Goal: Information Seeking & Learning: Learn about a topic

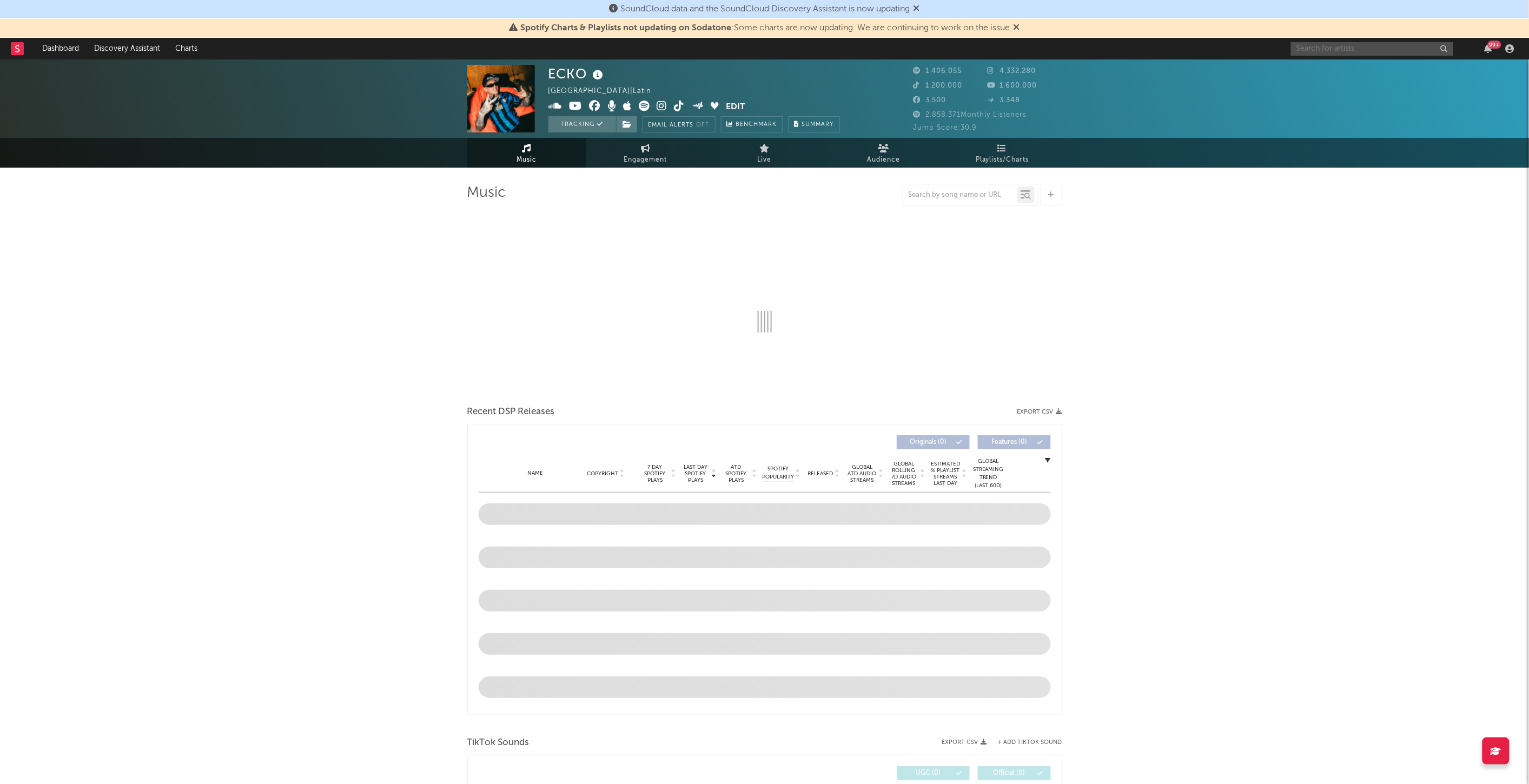
click at [1332, 46] on input "text" at bounding box center [1372, 49] width 162 height 14
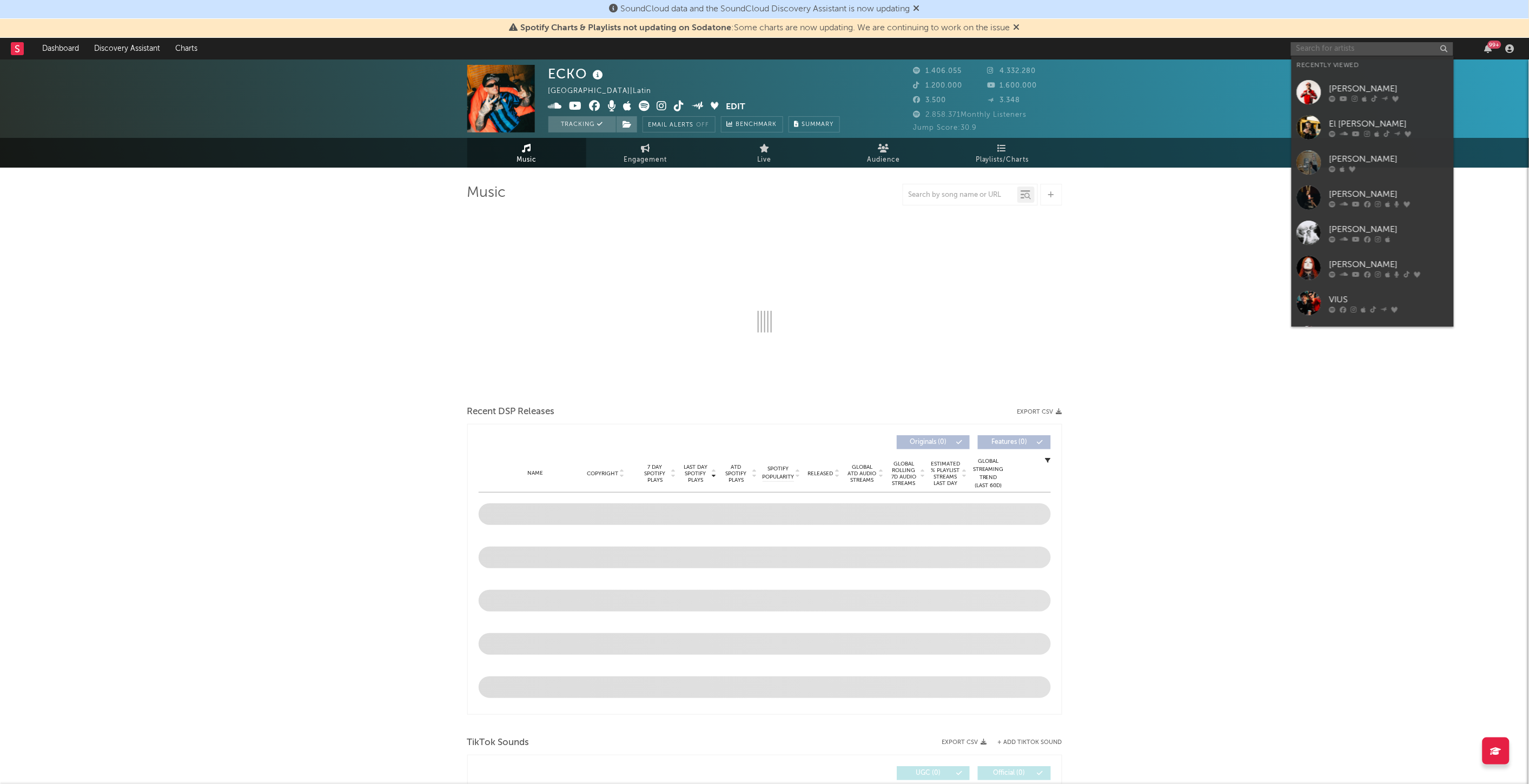
select select "6m"
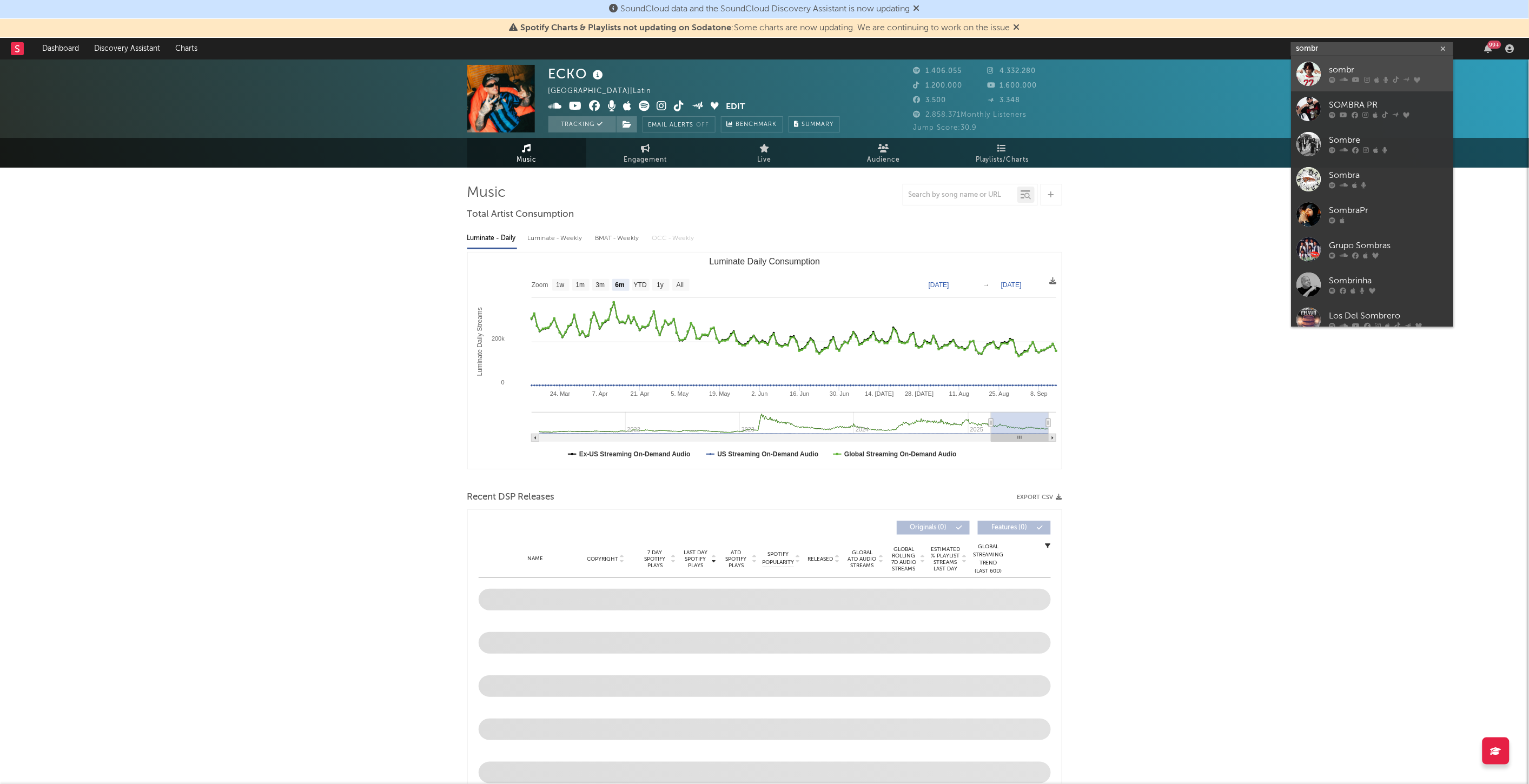
type input "sombr"
click at [1334, 72] on div "sombr" at bounding box center [1389, 70] width 119 height 13
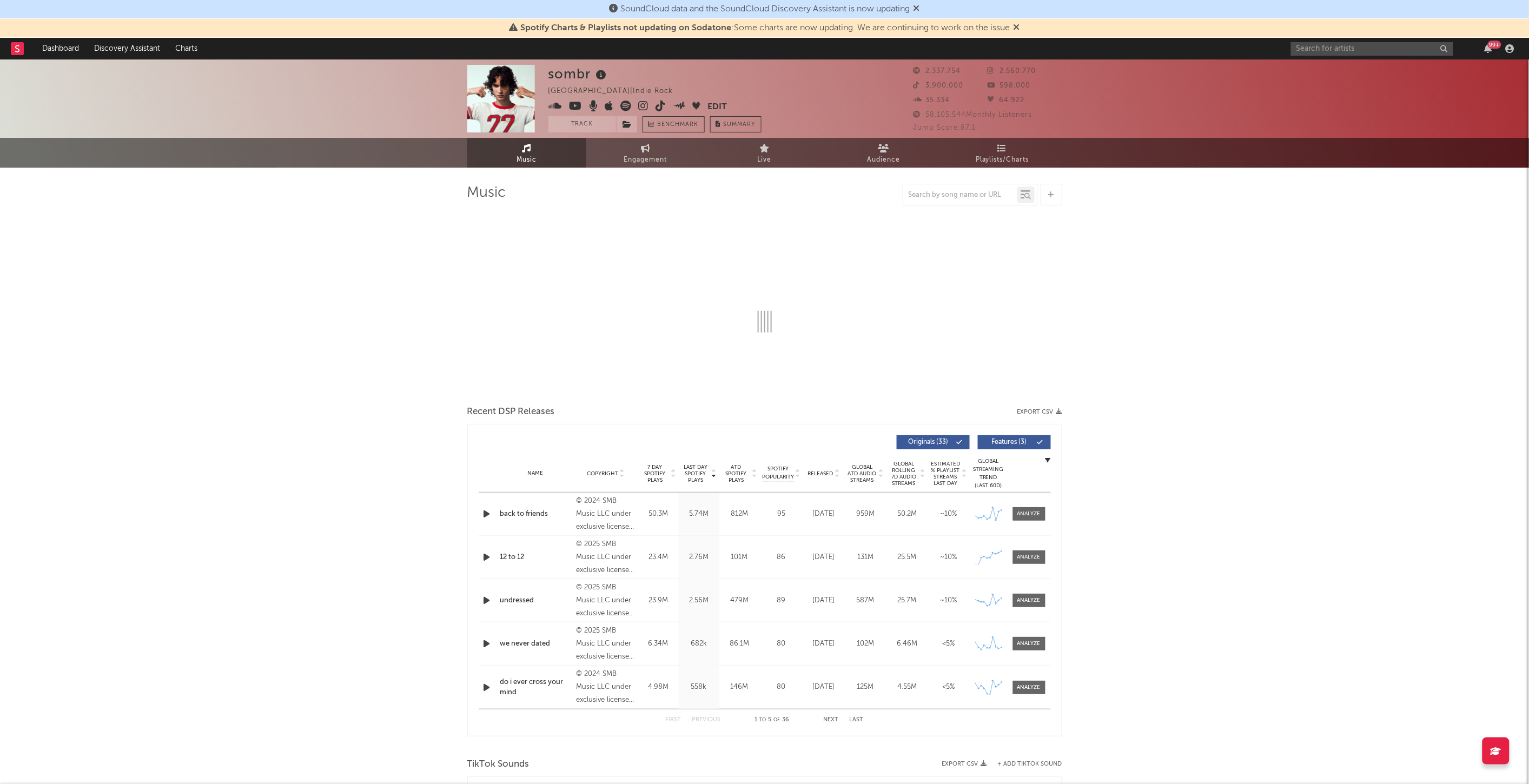
select select "6m"
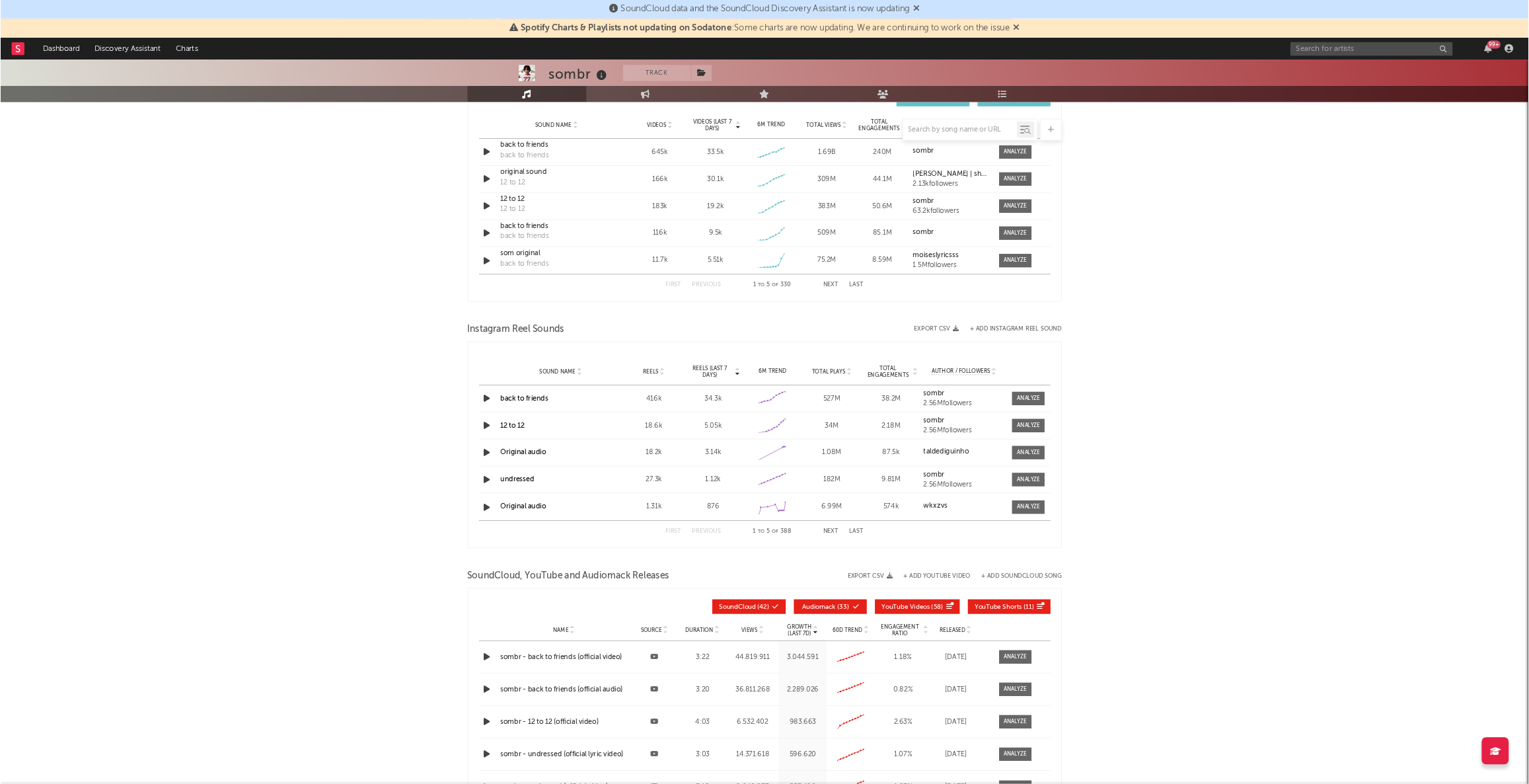
scroll to position [661, 0]
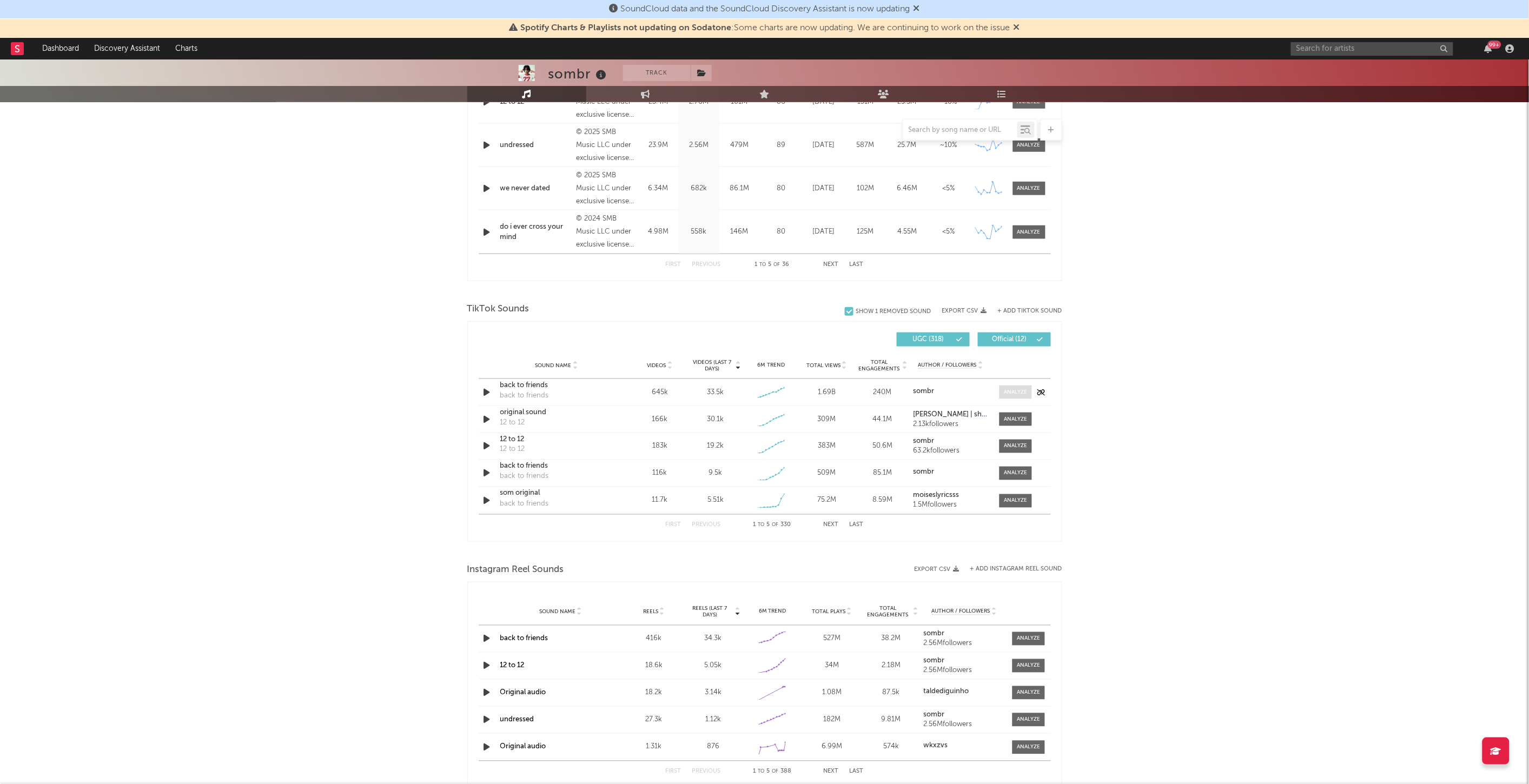
click at [1012, 390] on div at bounding box center [1015, 392] width 24 height 8
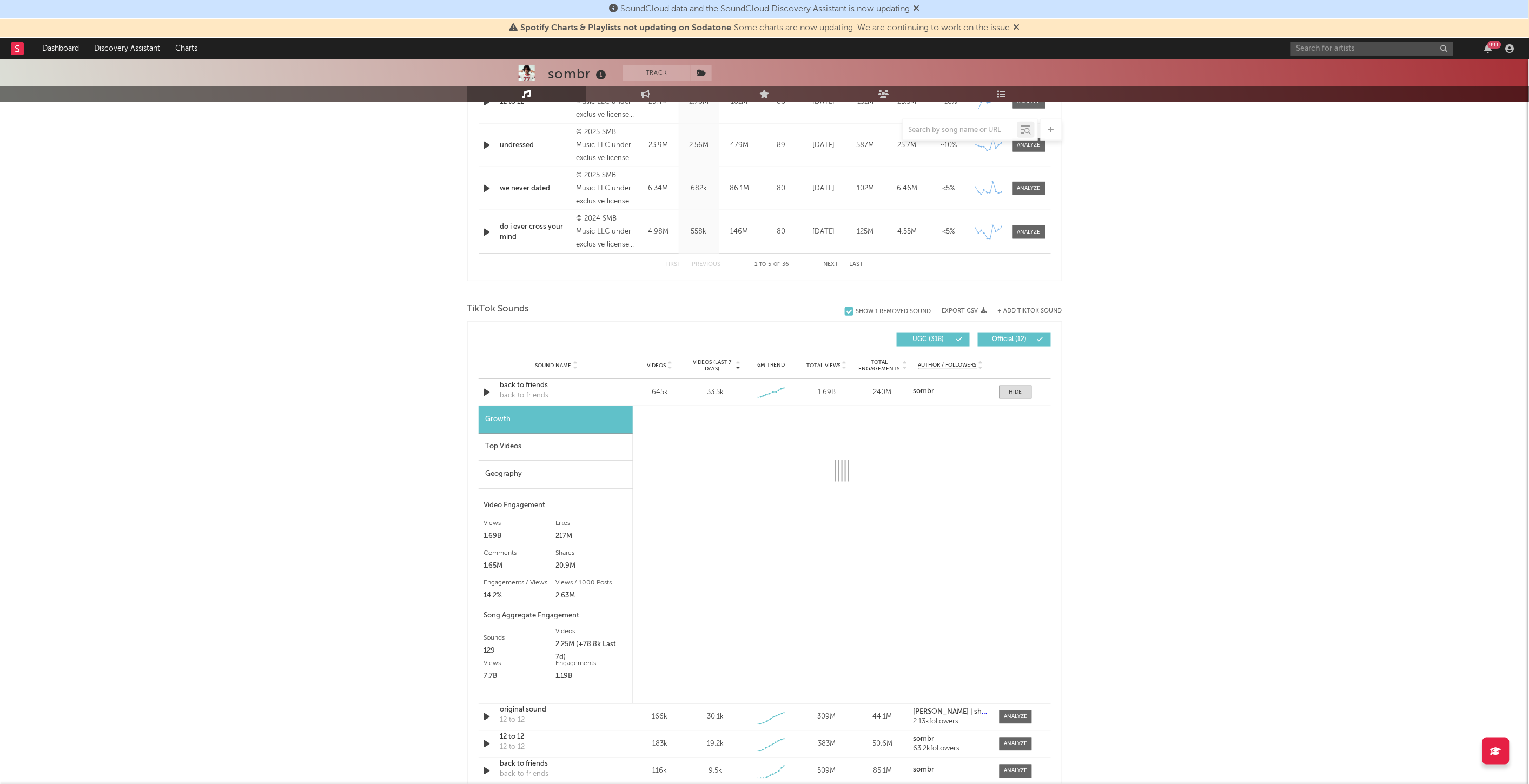
select select "6m"
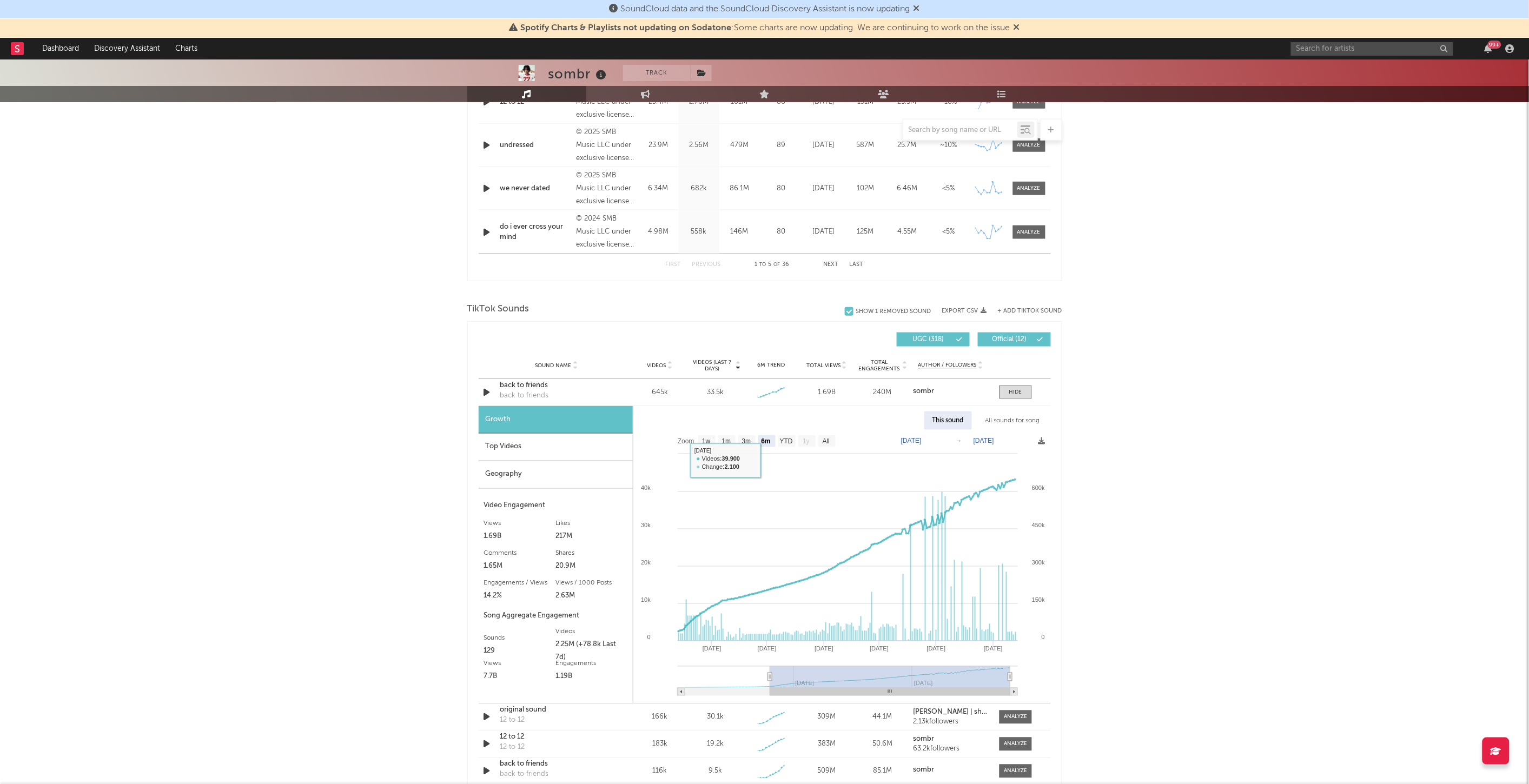
click at [537, 445] on div "Top Videos" at bounding box center [556, 447] width 154 height 27
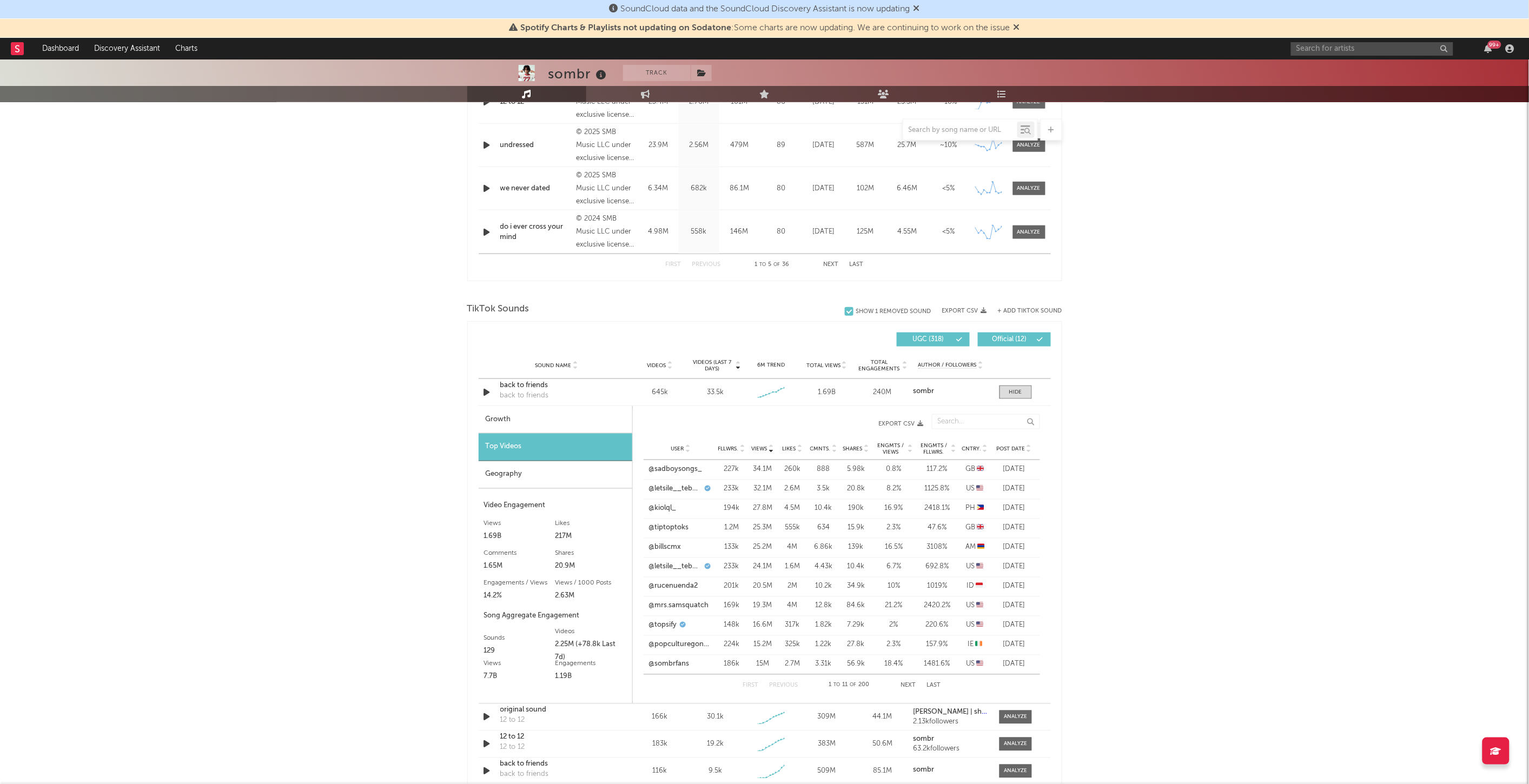
click at [984, 451] on icon at bounding box center [985, 452] width 5 height 5
click at [655, 490] on link "@germey18" at bounding box center [668, 489] width 38 height 11
click at [906, 689] on div "First Previous 1 to 11 of 200 Next Last" at bounding box center [841, 686] width 198 height 21
click at [906, 686] on button "Next" at bounding box center [908, 686] width 15 height 6
click at [906, 686] on button "Next" at bounding box center [909, 686] width 15 height 6
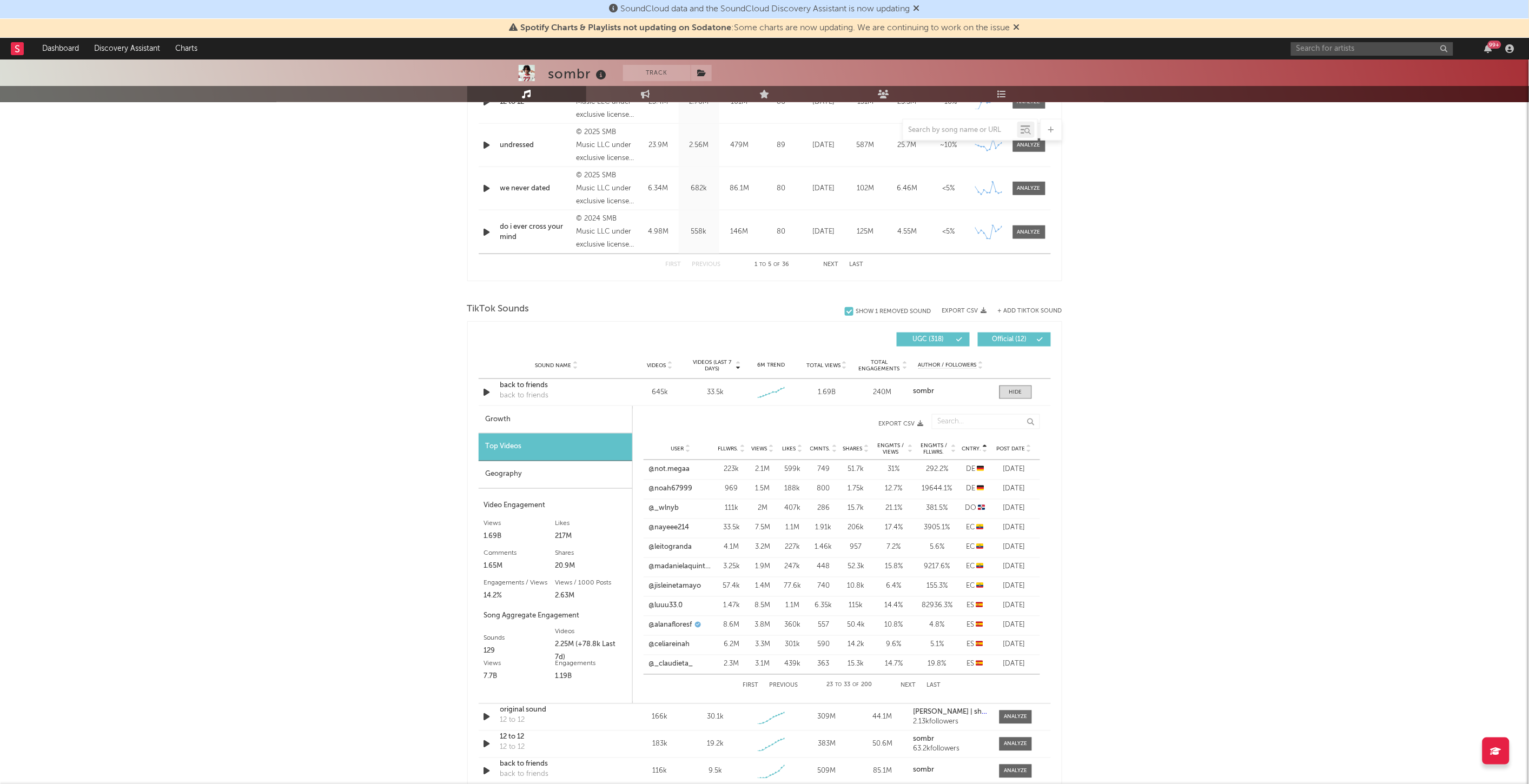
click at [748, 683] on button "First" at bounding box center [750, 686] width 16 height 6
click at [1399, 46] on input "text" at bounding box center [1372, 49] width 162 height 14
drag, startPoint x: 1495, startPoint y: 1, endPoint x: 1109, endPoint y: 59, distance: 390.3
click at [1034, 181] on div "sombr Track [GEOGRAPHIC_DATA] | Indie Rock Edit Track Benchmark Summary 2.337.7…" at bounding box center [764, 484] width 1529 height 1931
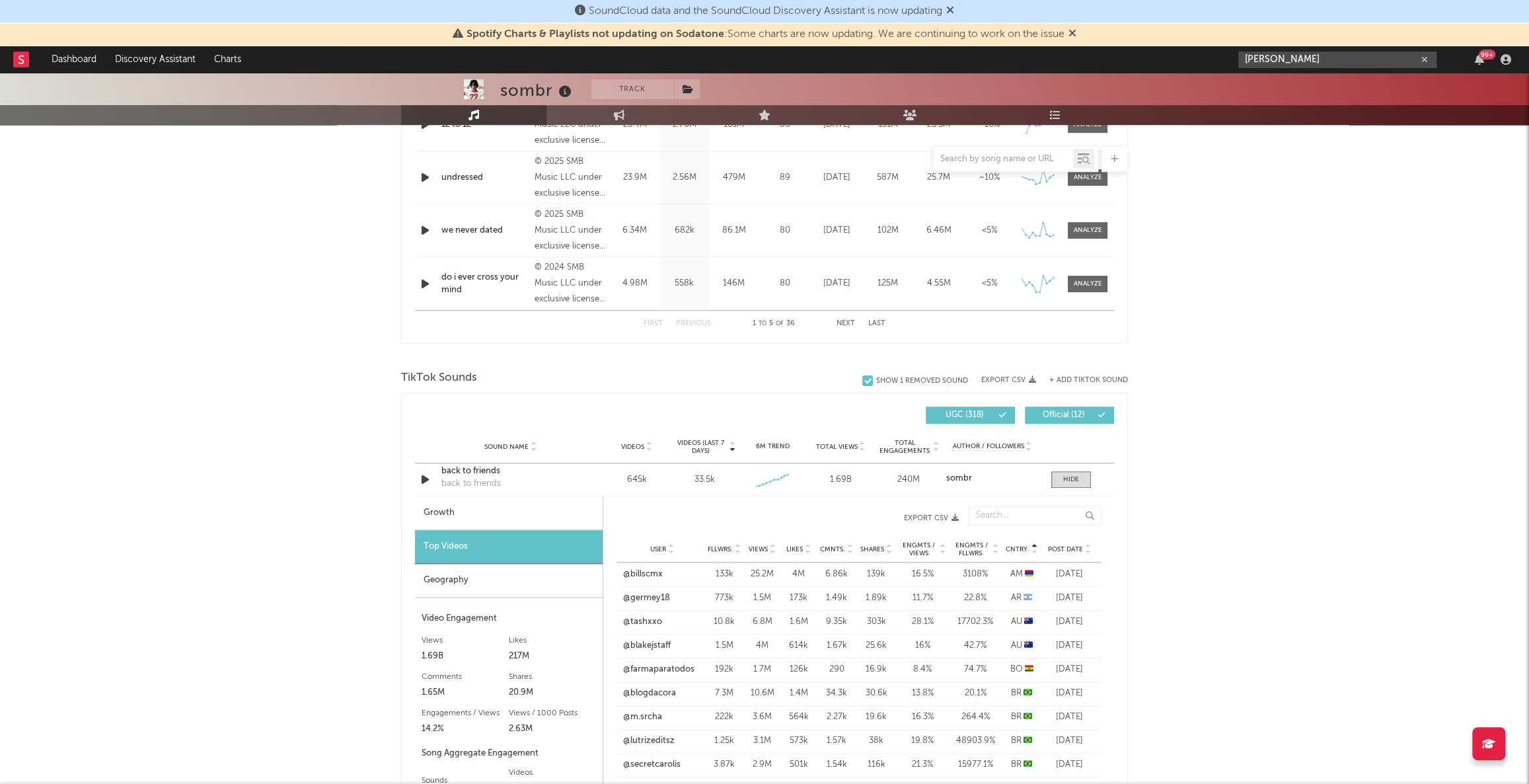
click at [1341, 54] on input "[PERSON_NAME]" at bounding box center [1337, 60] width 198 height 17
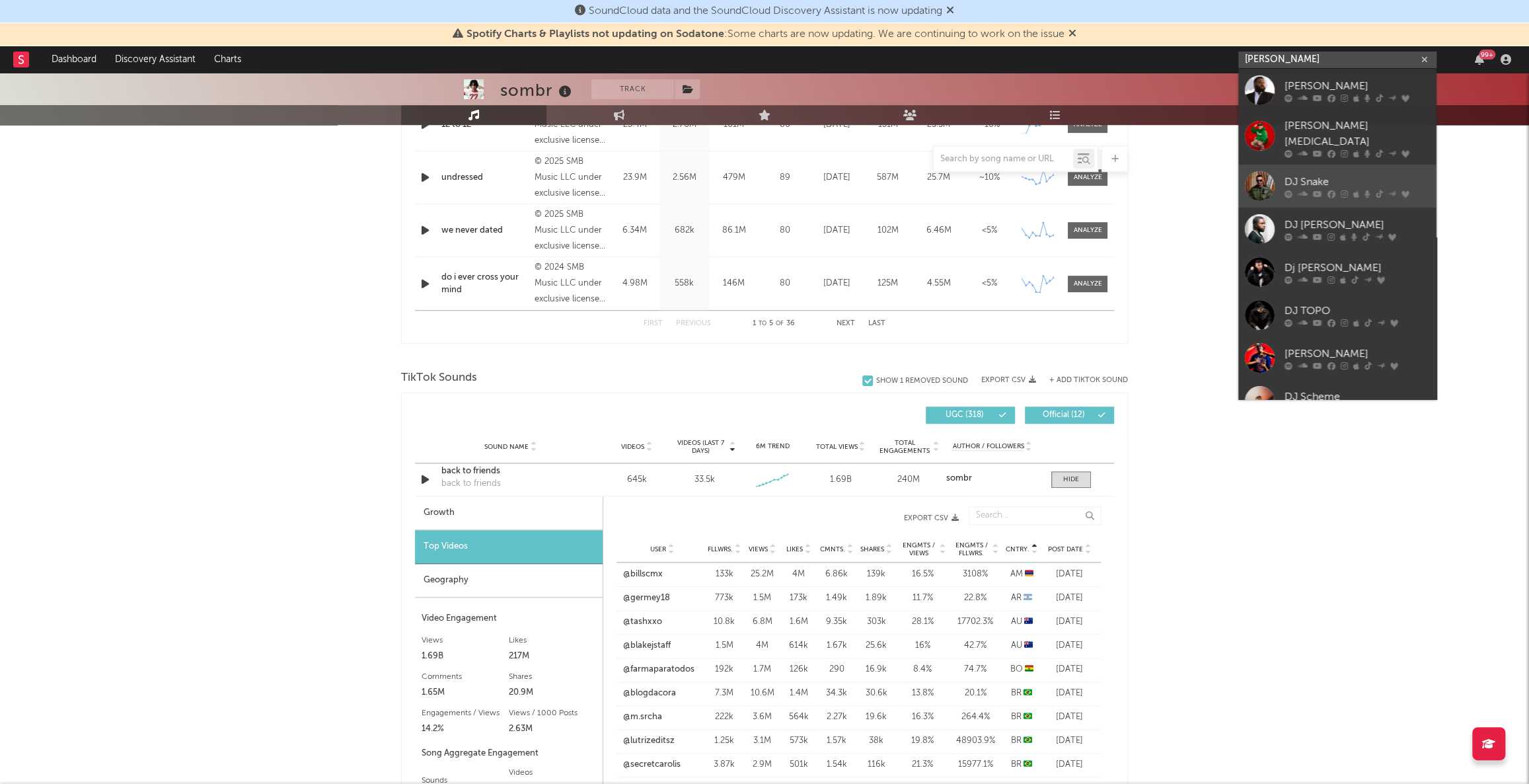
scroll to position [60, 0]
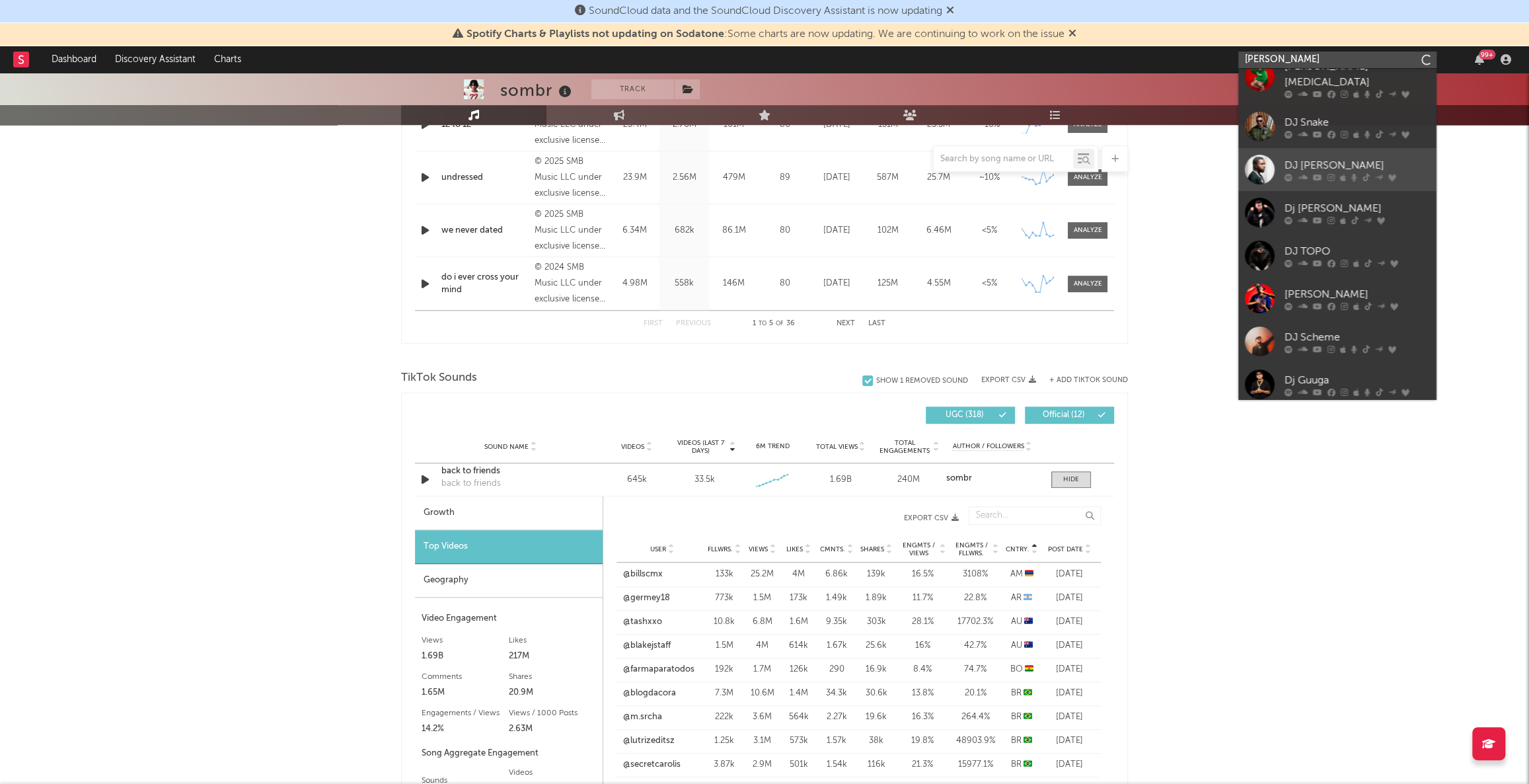
type input "[PERSON_NAME]"
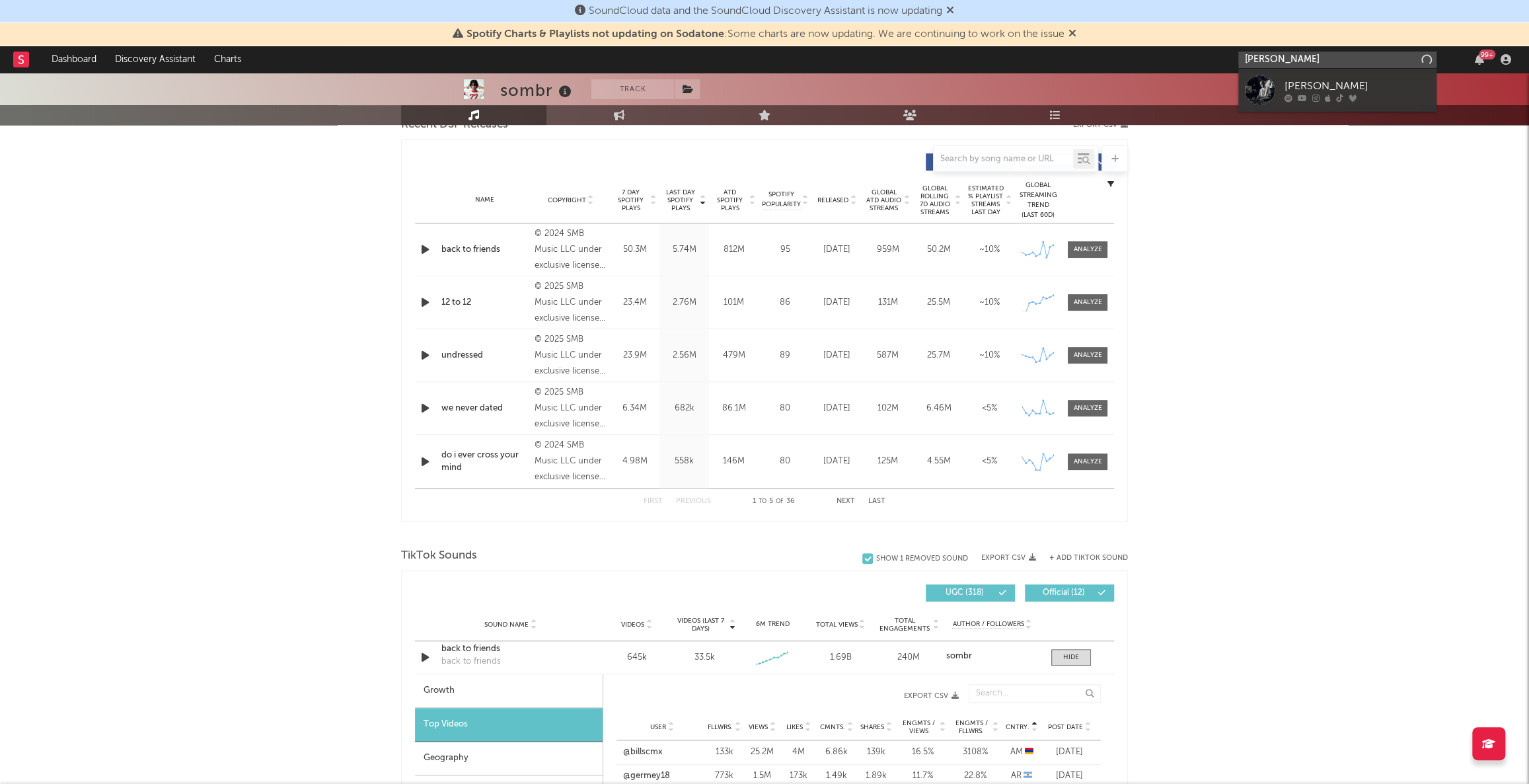
scroll to position [480, 0]
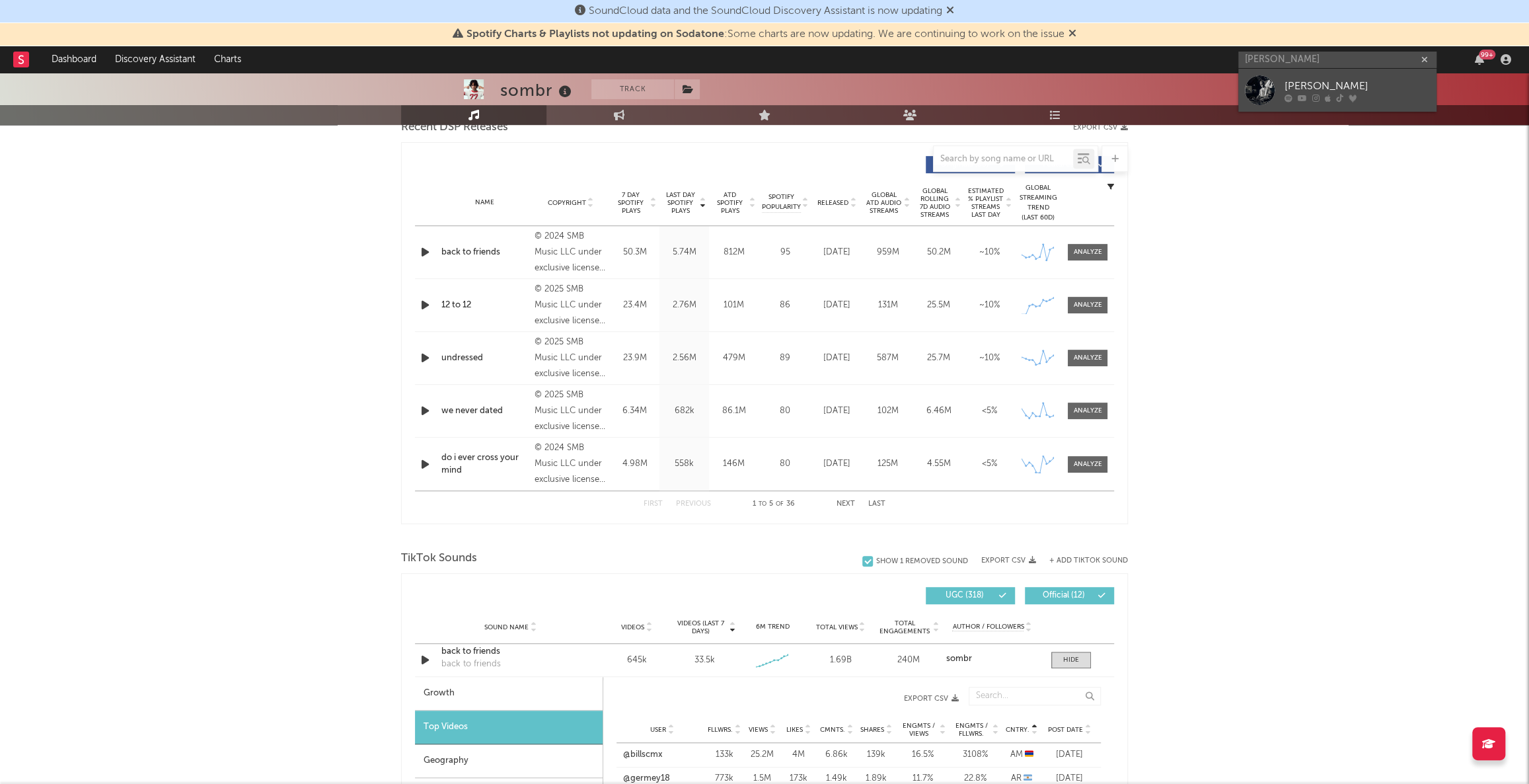
click at [1285, 86] on div "[PERSON_NAME]" at bounding box center [1357, 86] width 145 height 16
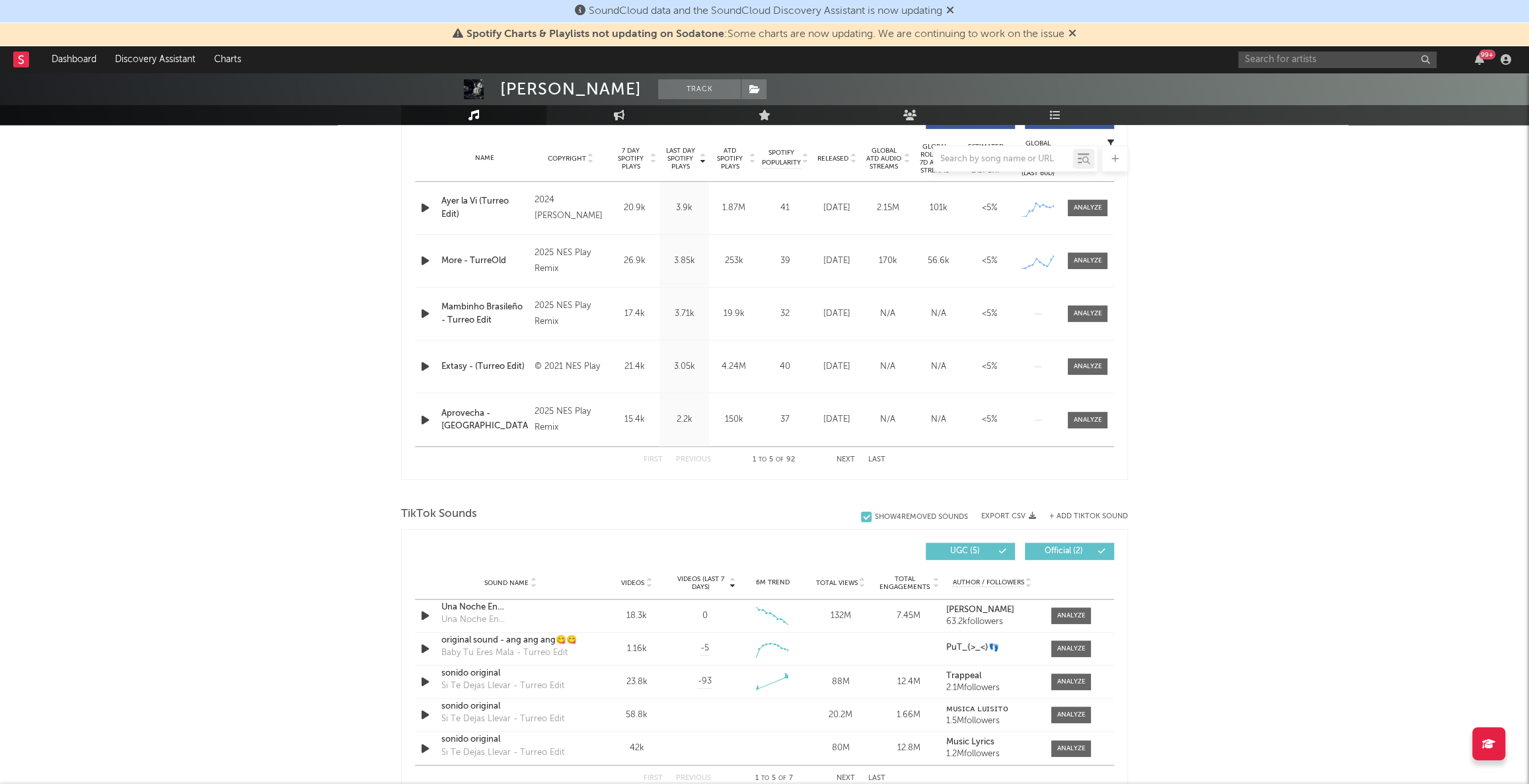
select select "6m"
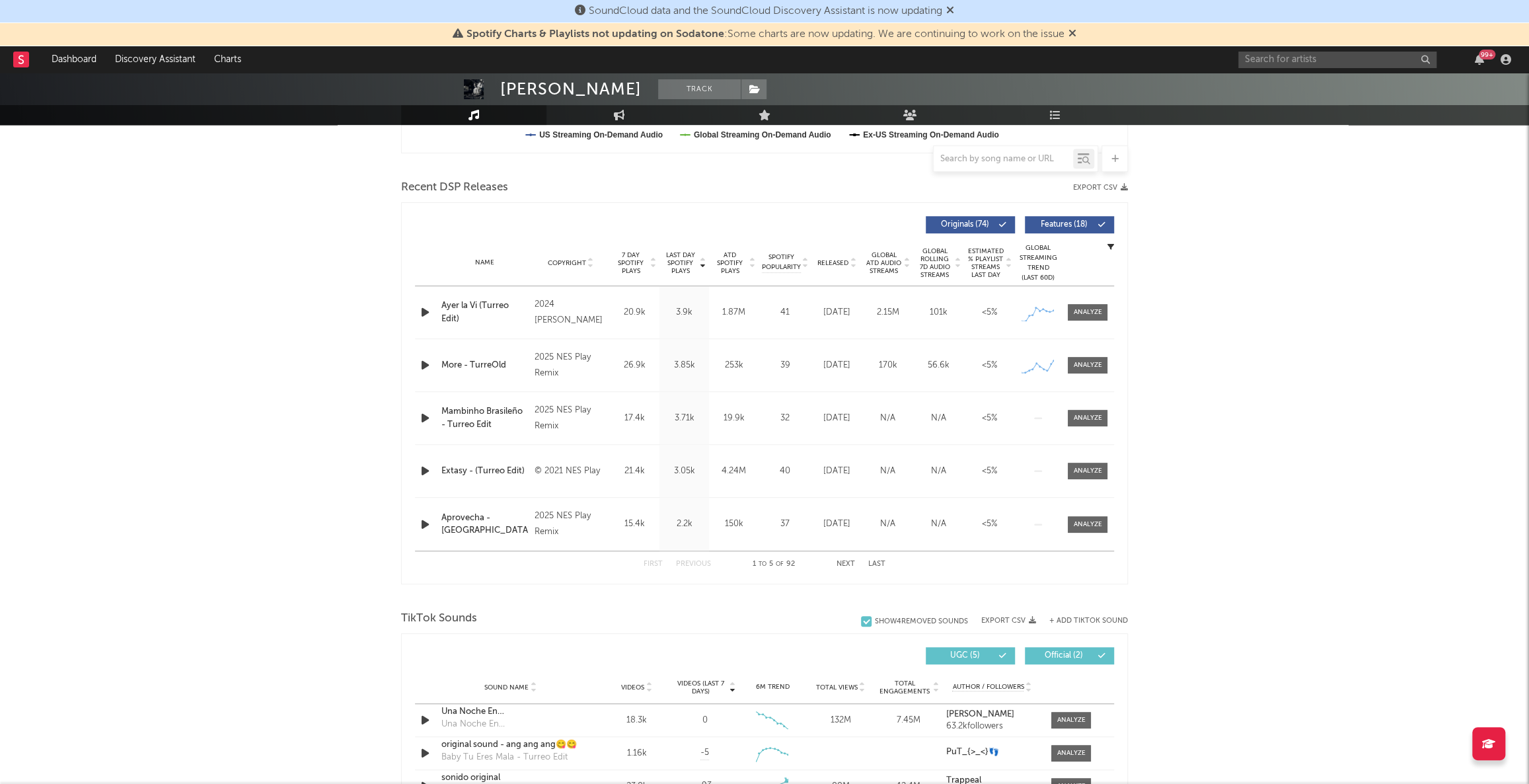
scroll to position [825, 0]
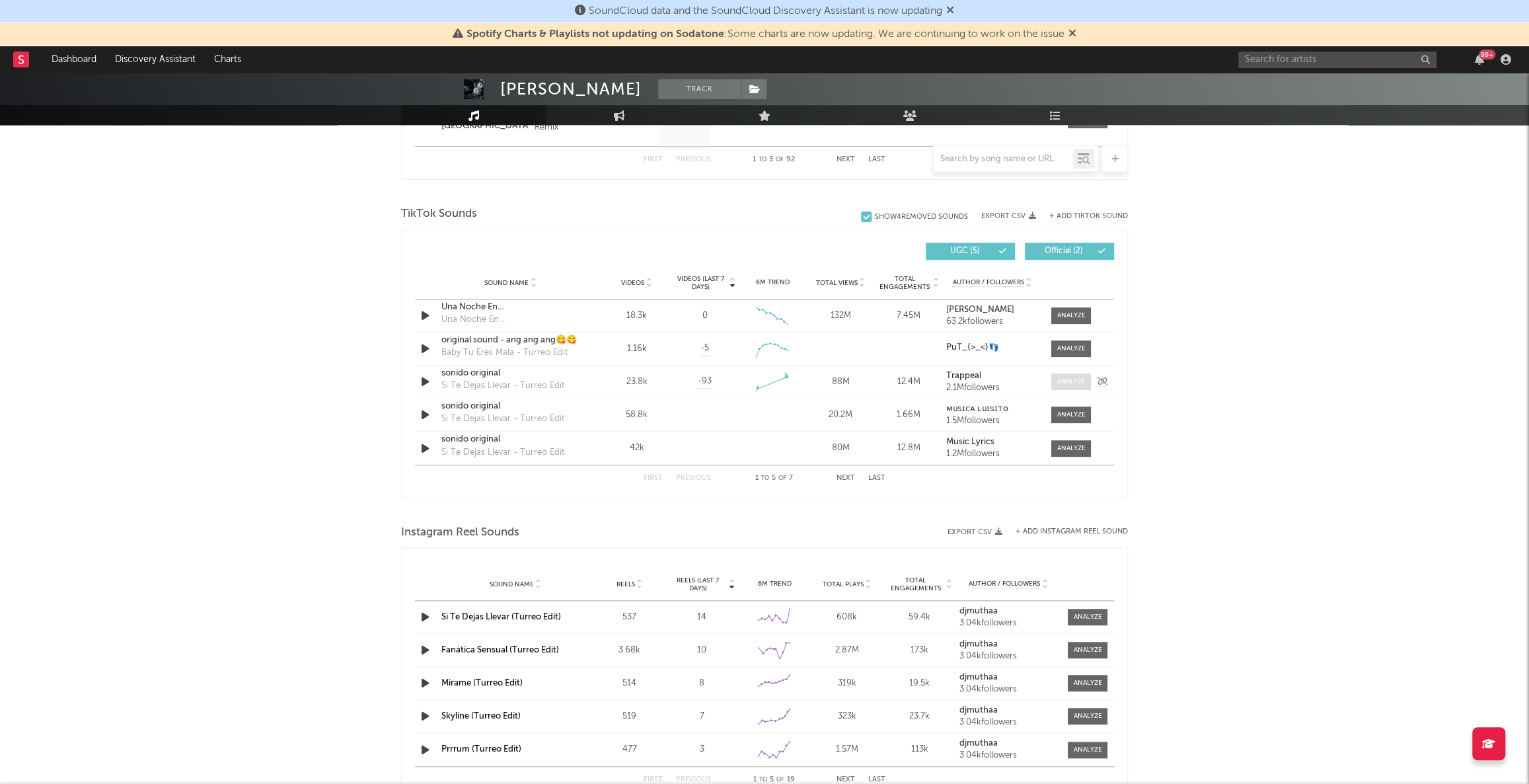
click at [1063, 379] on div at bounding box center [1071, 381] width 29 height 10
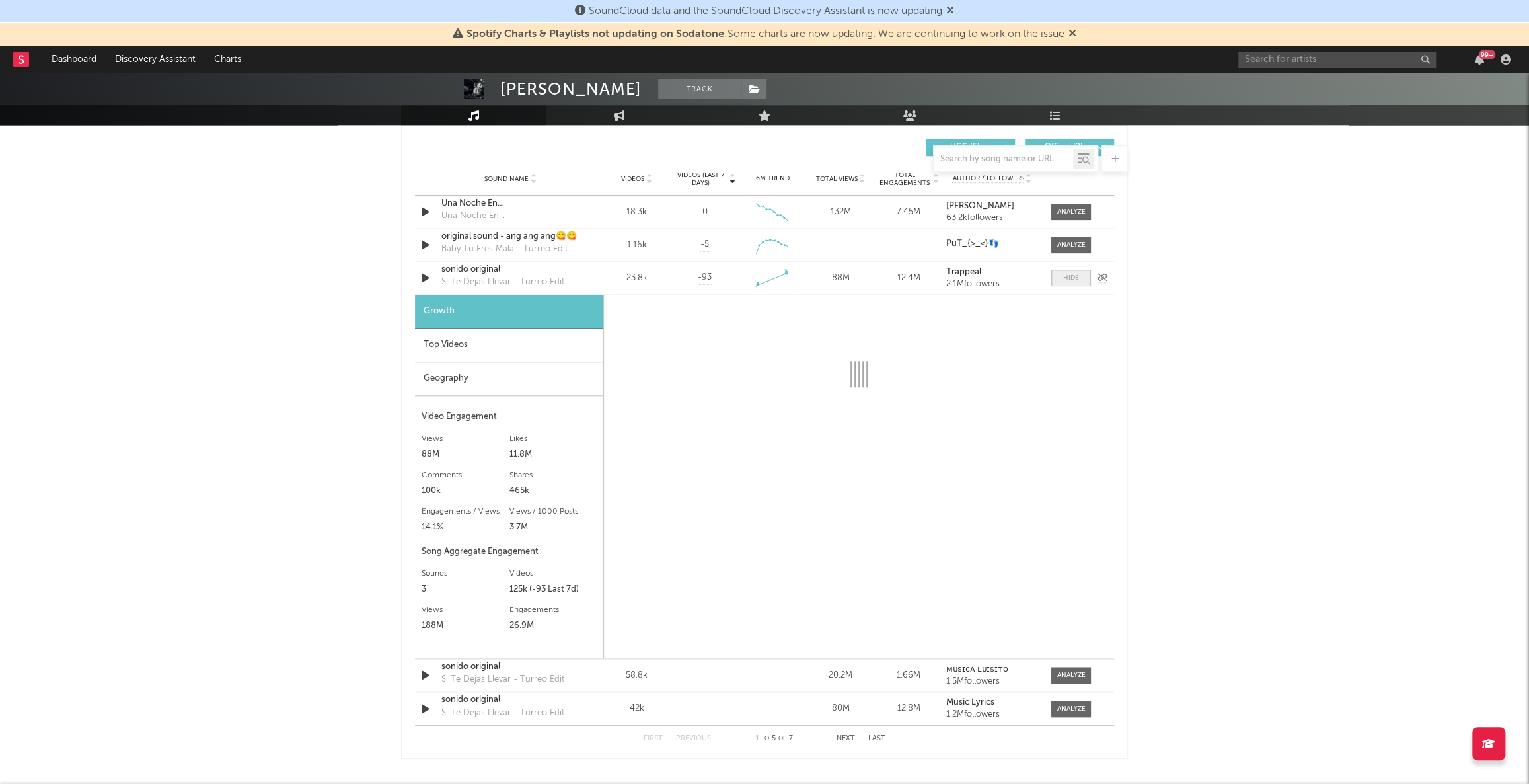
scroll to position [945, 0]
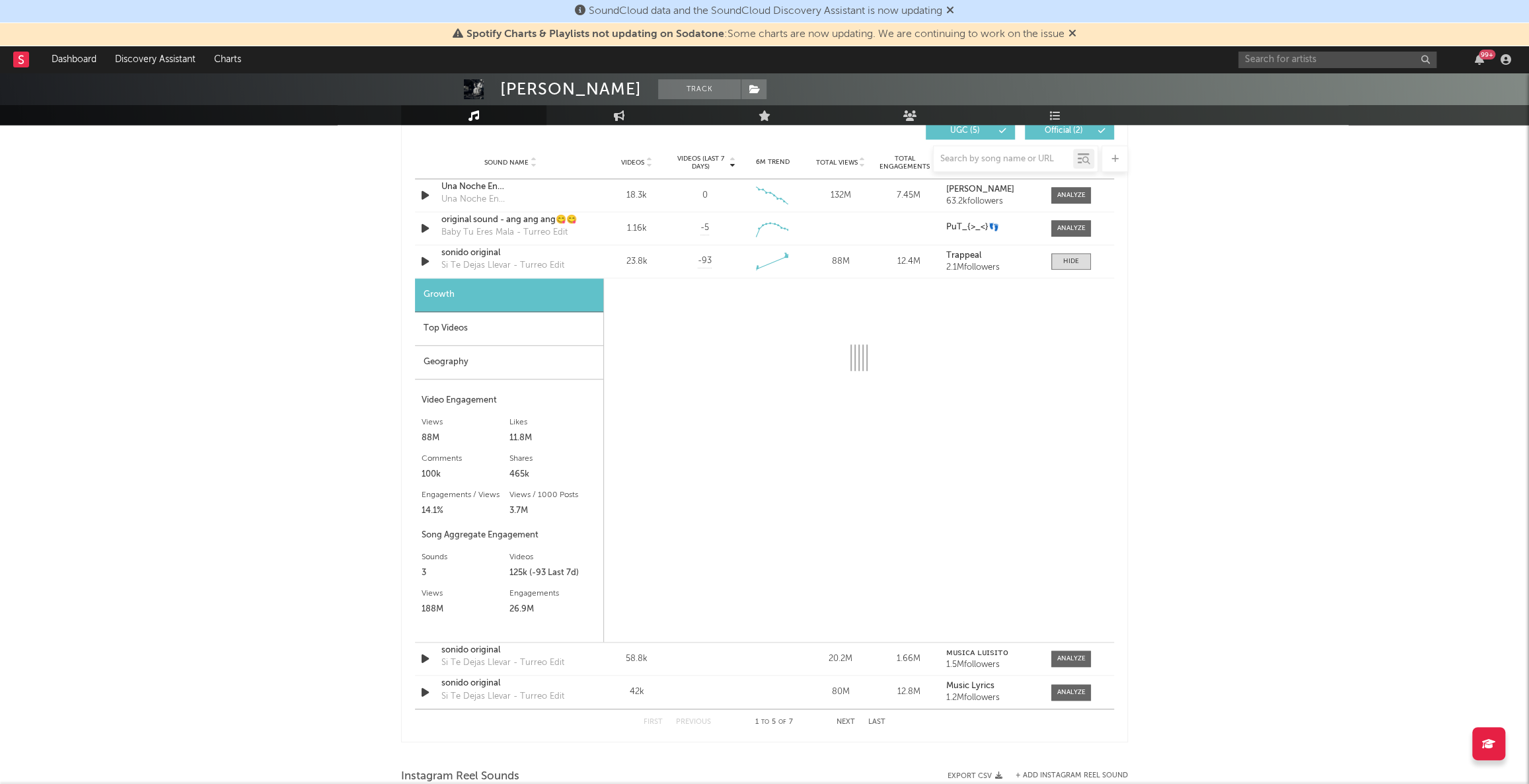
click at [470, 332] on div "Top Videos" at bounding box center [509, 329] width 188 height 34
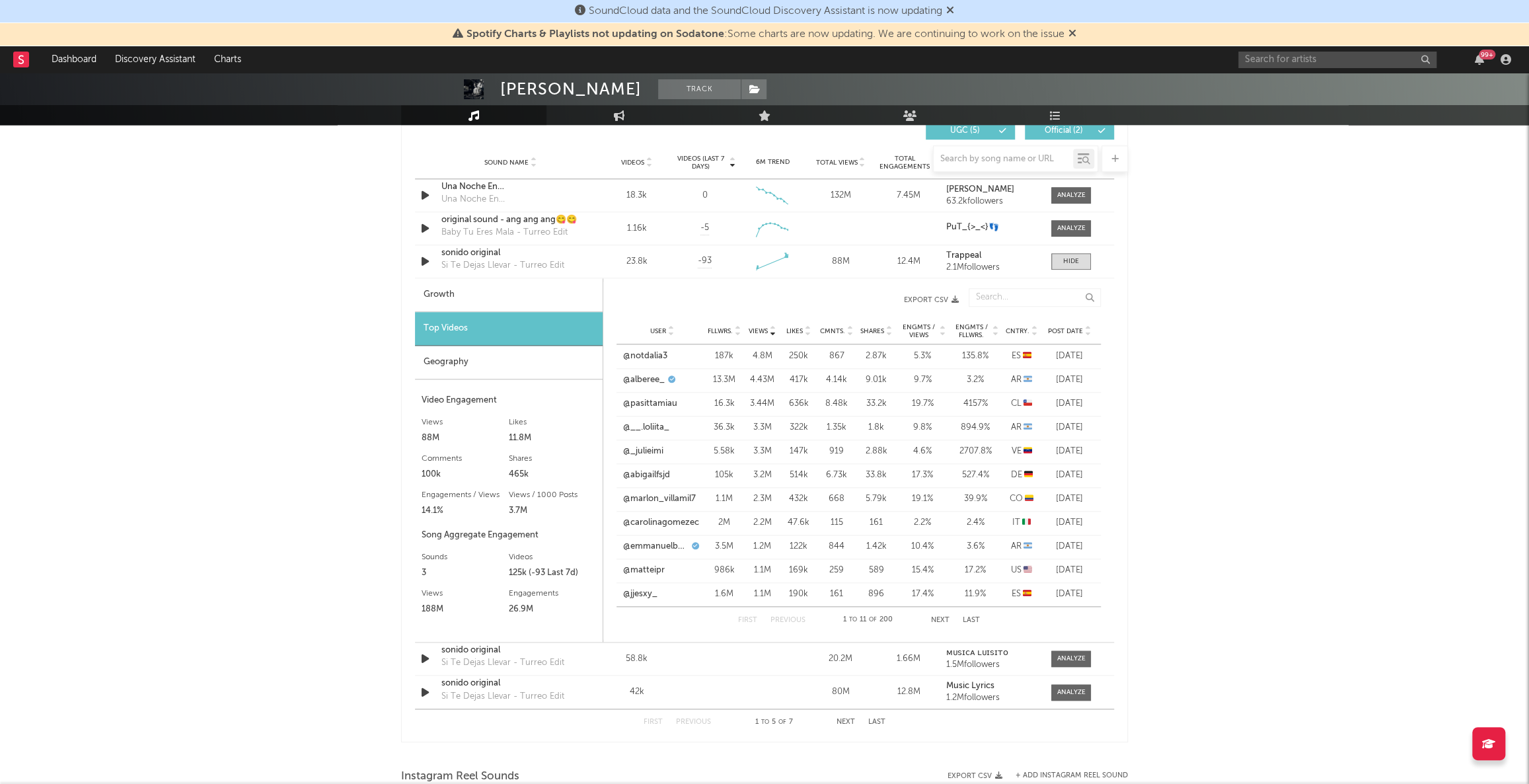
click at [1031, 331] on icon at bounding box center [1034, 334] width 7 height 6
click at [661, 426] on link "@_mia._lve3" at bounding box center [648, 427] width 50 height 13
click at [943, 616] on button "Next" at bounding box center [940, 620] width 19 height 7
click at [673, 426] on link "@fr4ncosegreto" at bounding box center [655, 427] width 64 height 13
click at [945, 622] on button "Next" at bounding box center [940, 620] width 19 height 7
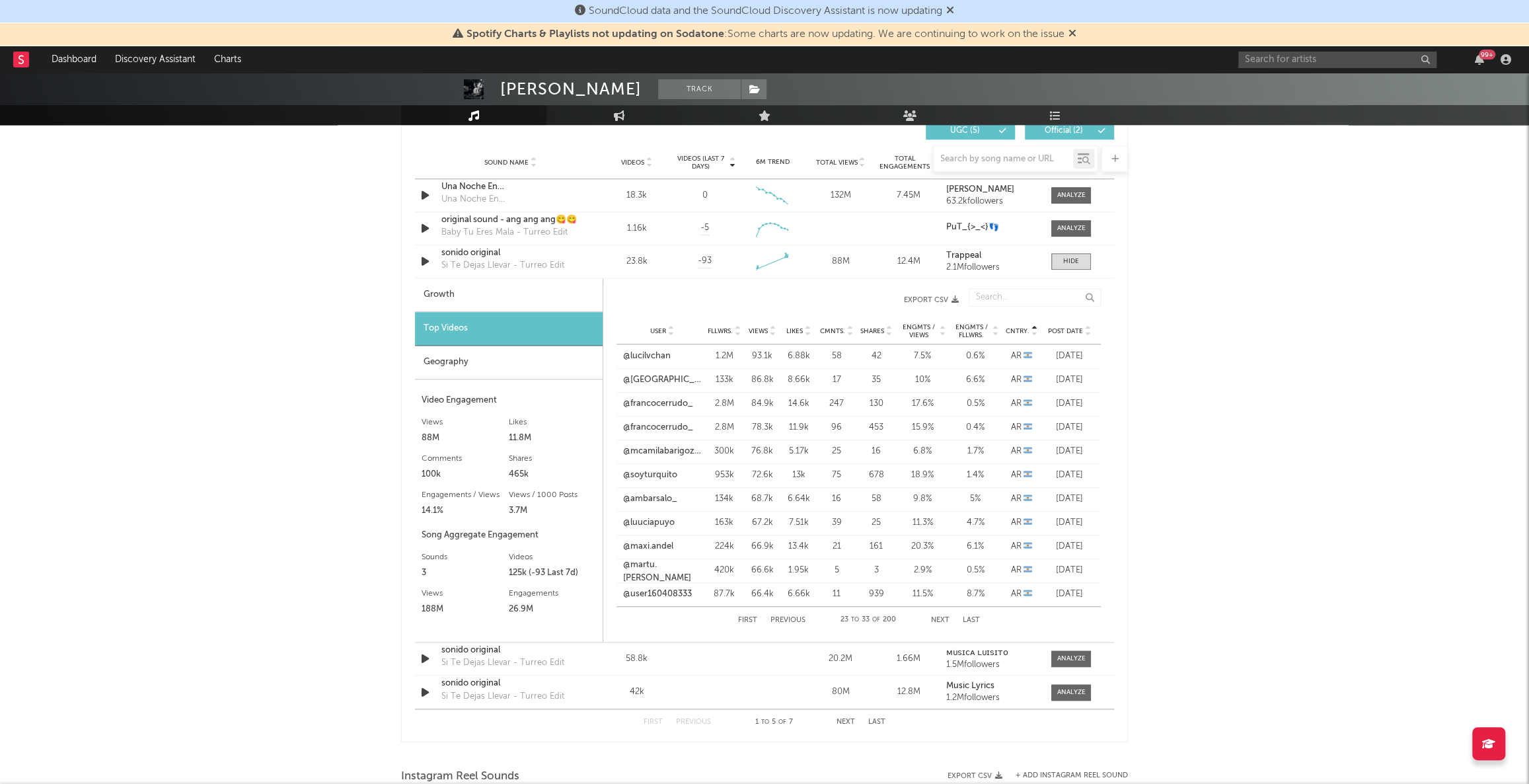
click at [945, 622] on button "Next" at bounding box center [940, 620] width 19 height 7
click at [660, 408] on link "@rochi_perdida" at bounding box center [656, 403] width 63 height 13
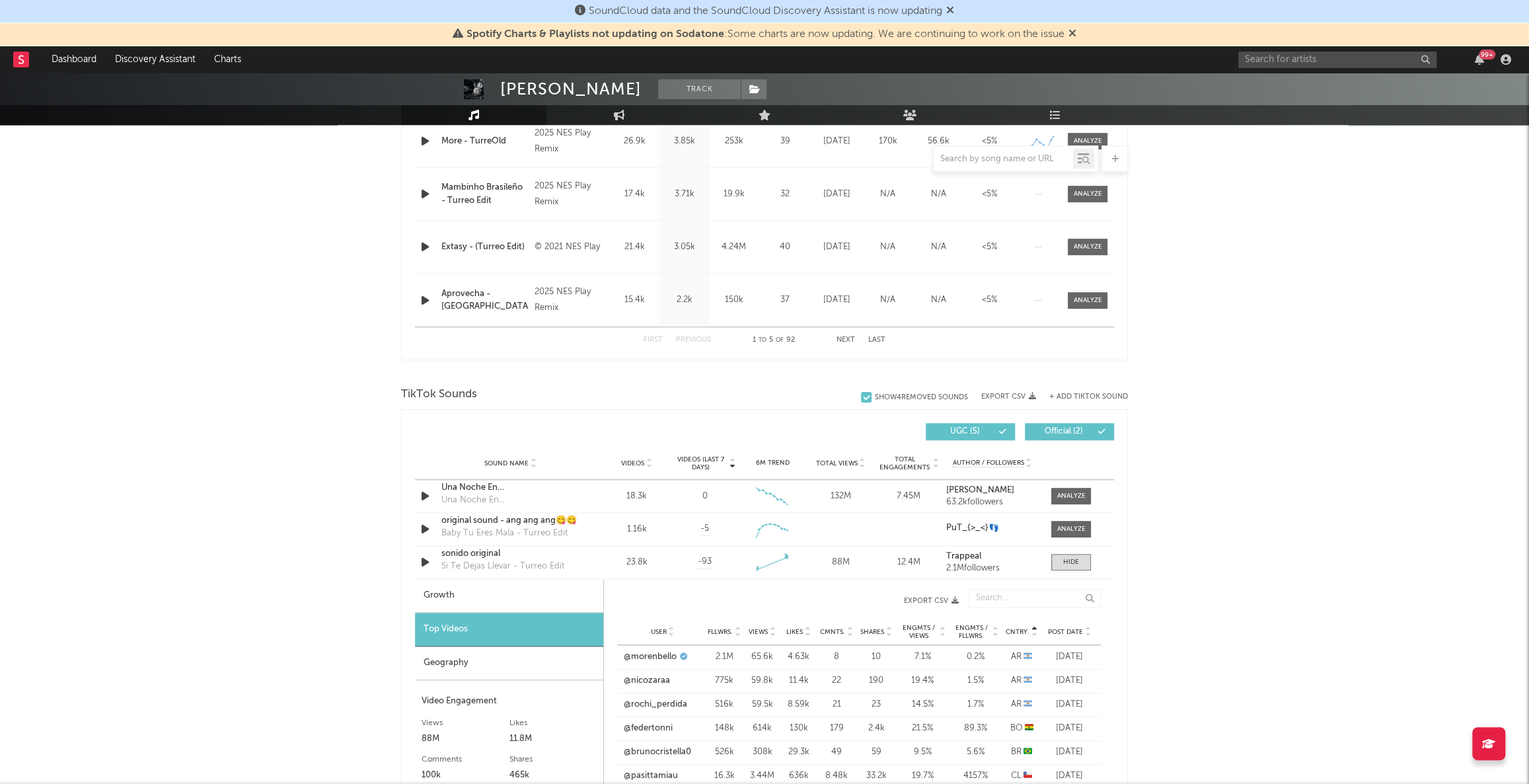
scroll to position [464, 0]
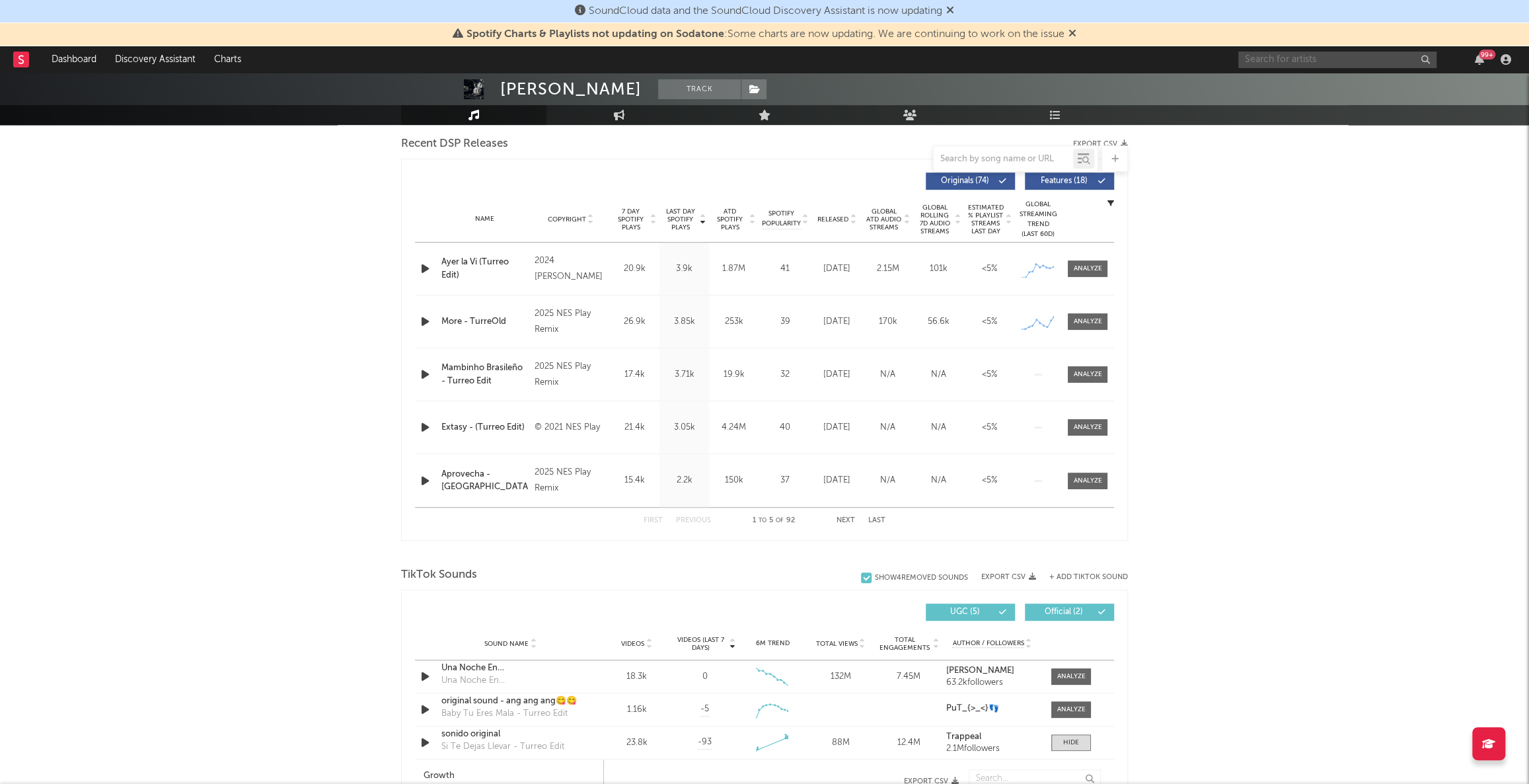
click at [1353, 61] on input "text" at bounding box center [1337, 60] width 198 height 17
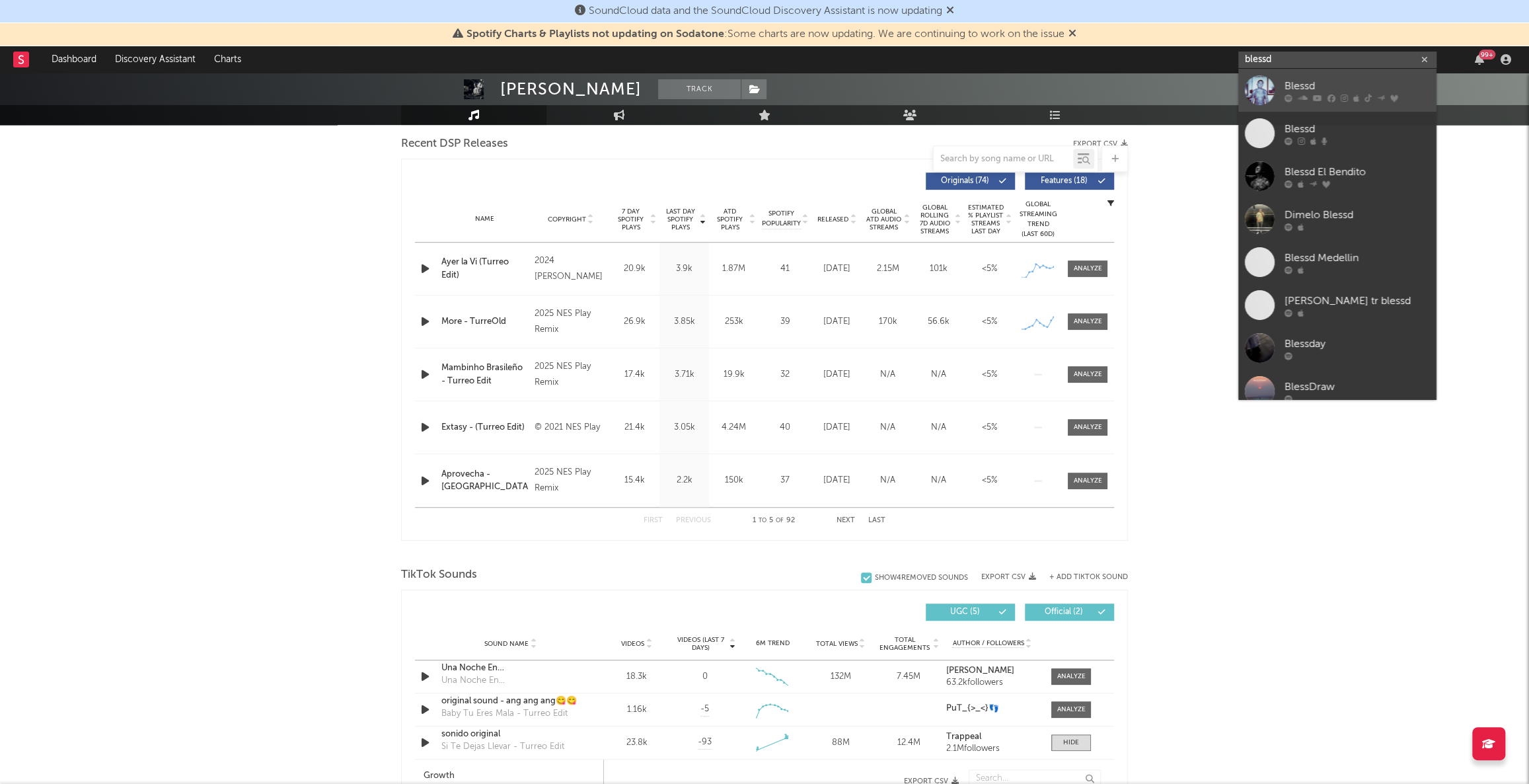
type input "blessd"
click at [1333, 89] on div "Blessd" at bounding box center [1357, 86] width 145 height 16
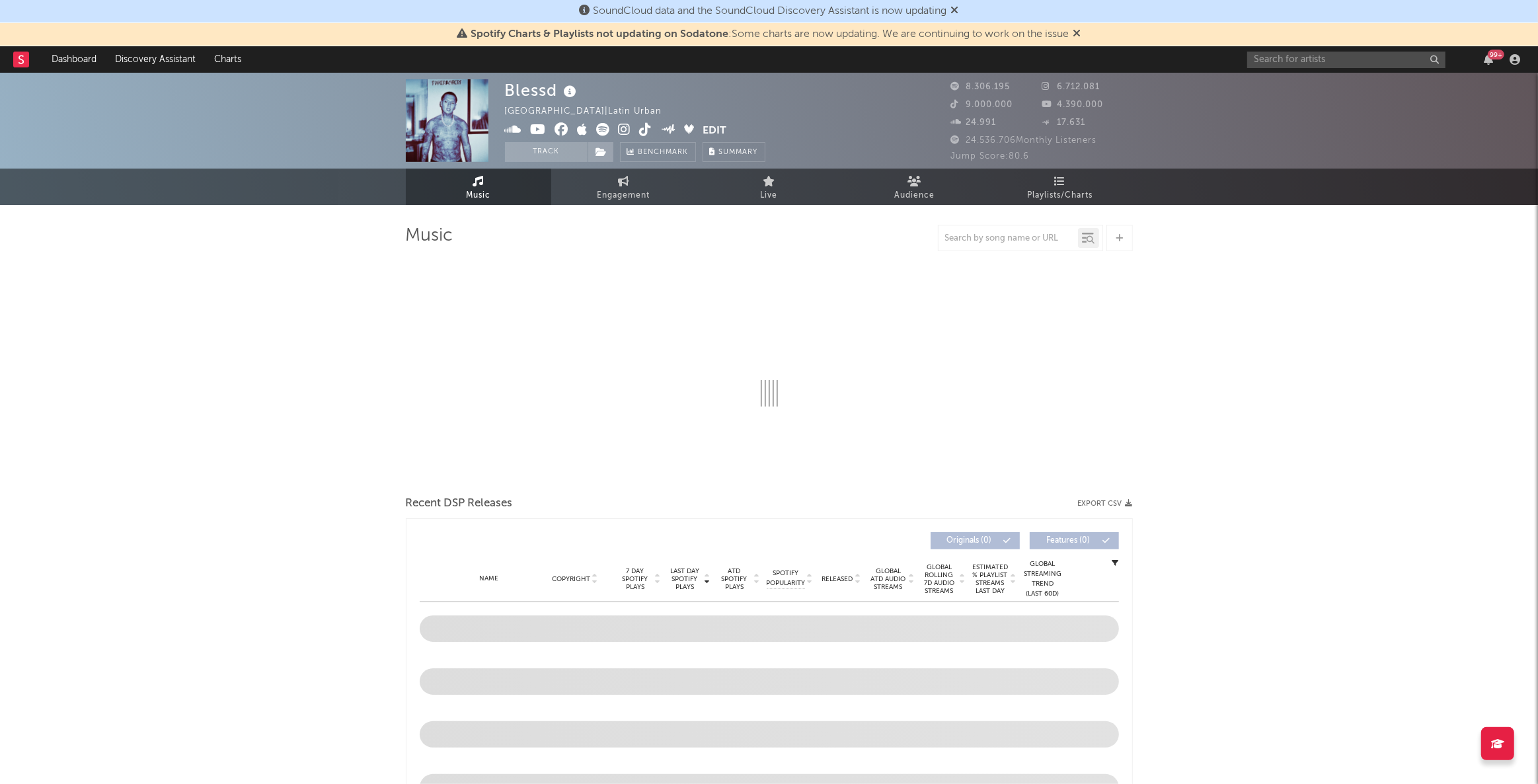
select select "6m"
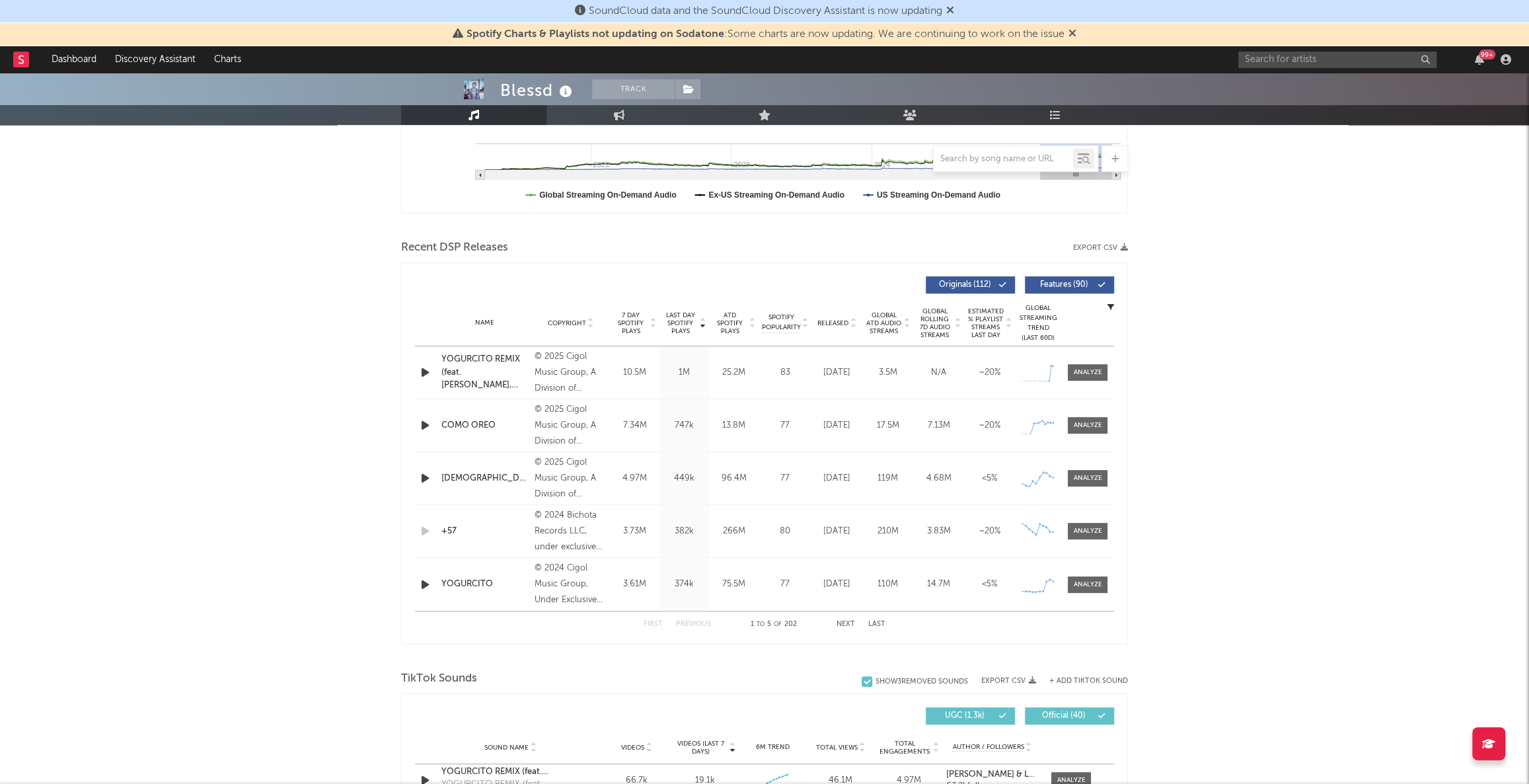
scroll to position [720, 0]
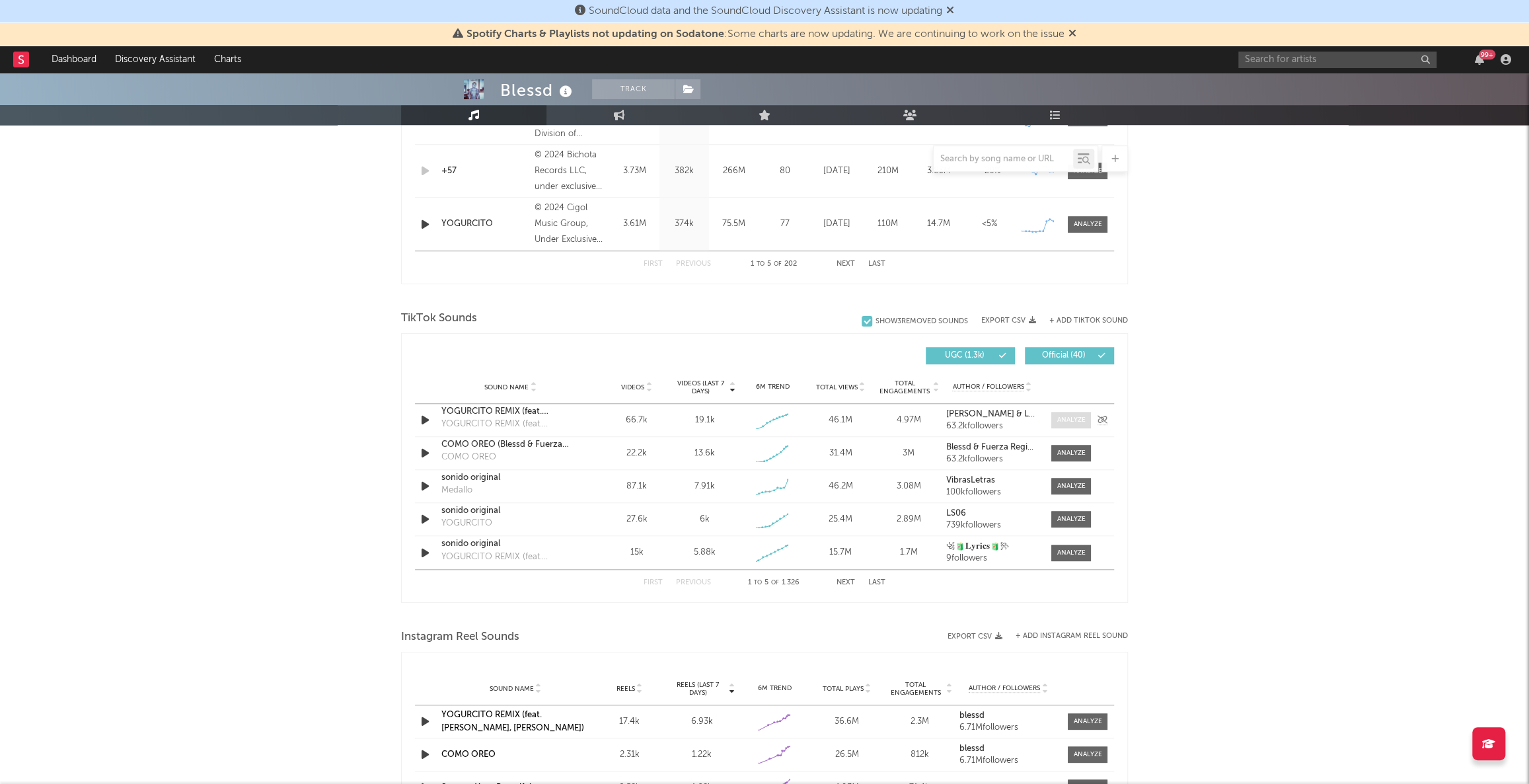
click at [1065, 412] on span at bounding box center [1071, 420] width 40 height 17
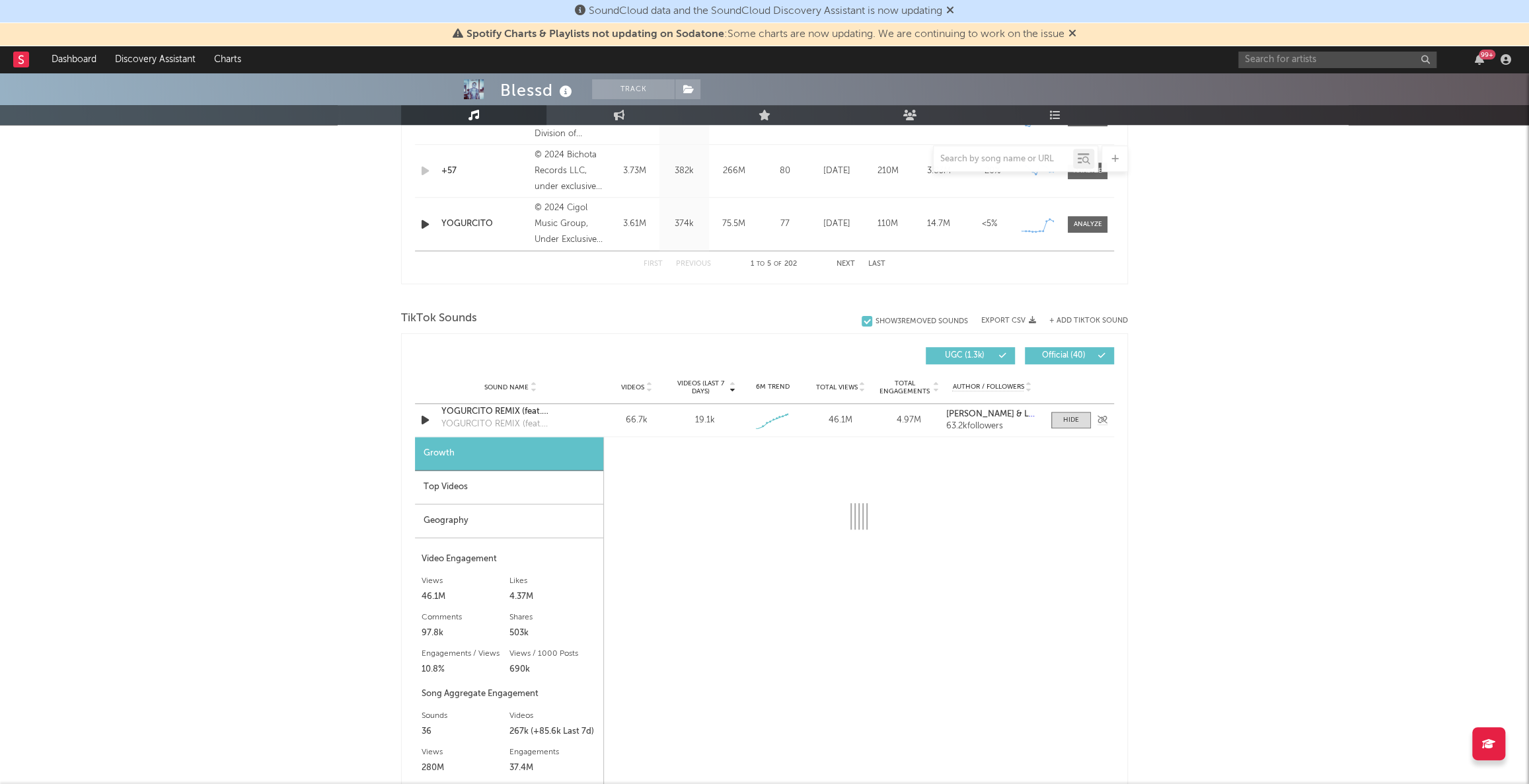
select select "1w"
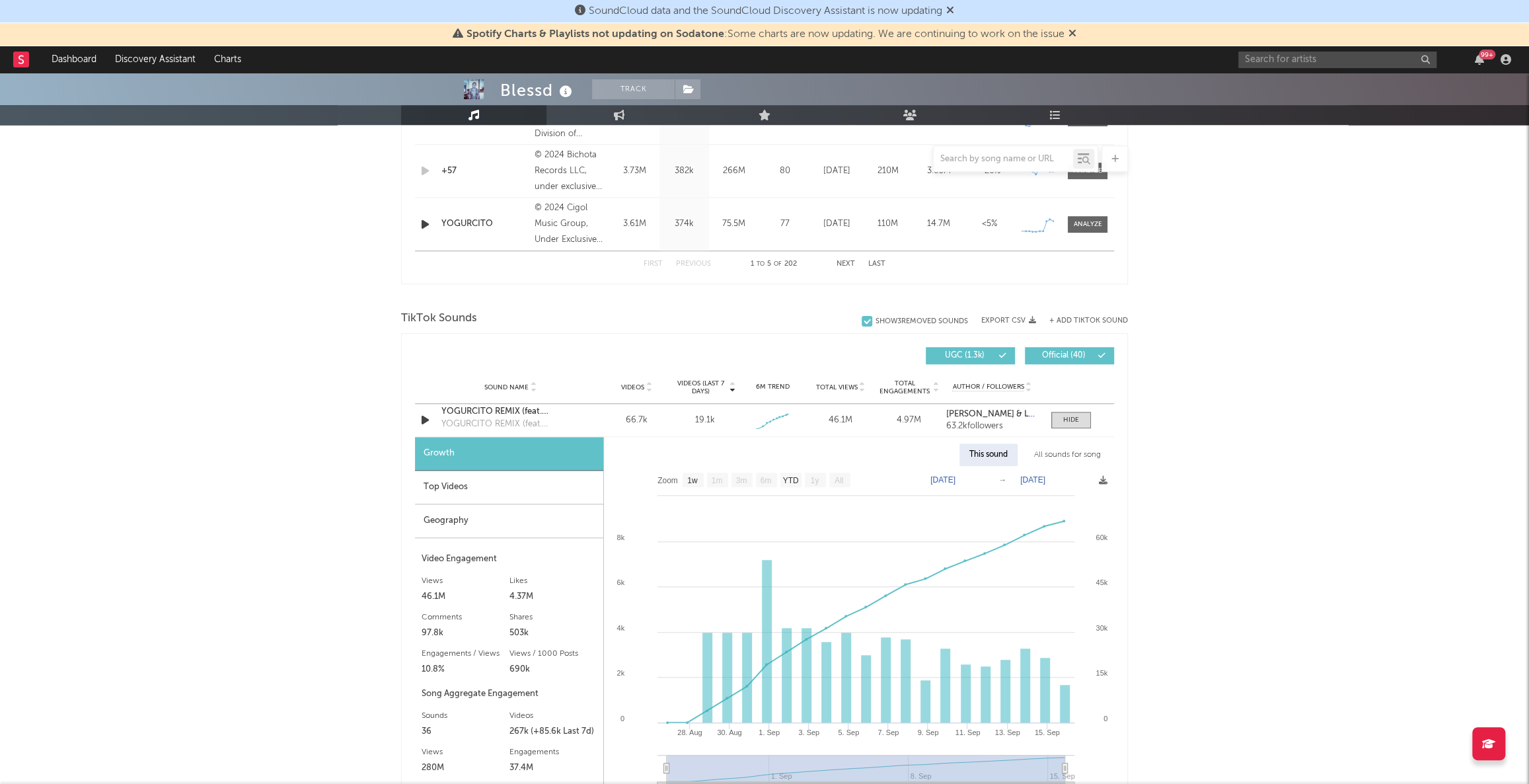
click at [535, 493] on div "Top Videos" at bounding box center [509, 487] width 188 height 34
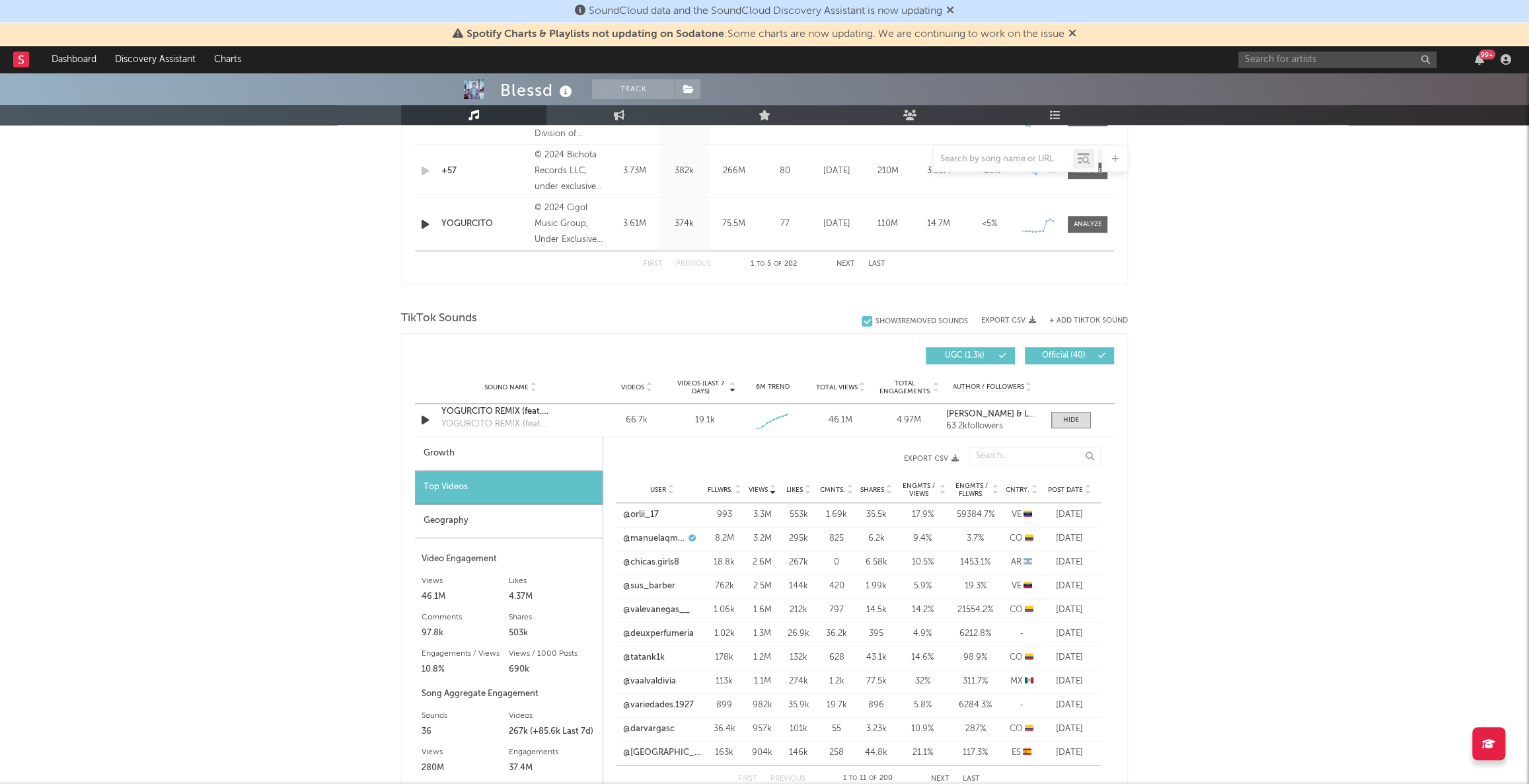
click at [1035, 484] on icon at bounding box center [1034, 487] width 7 height 6
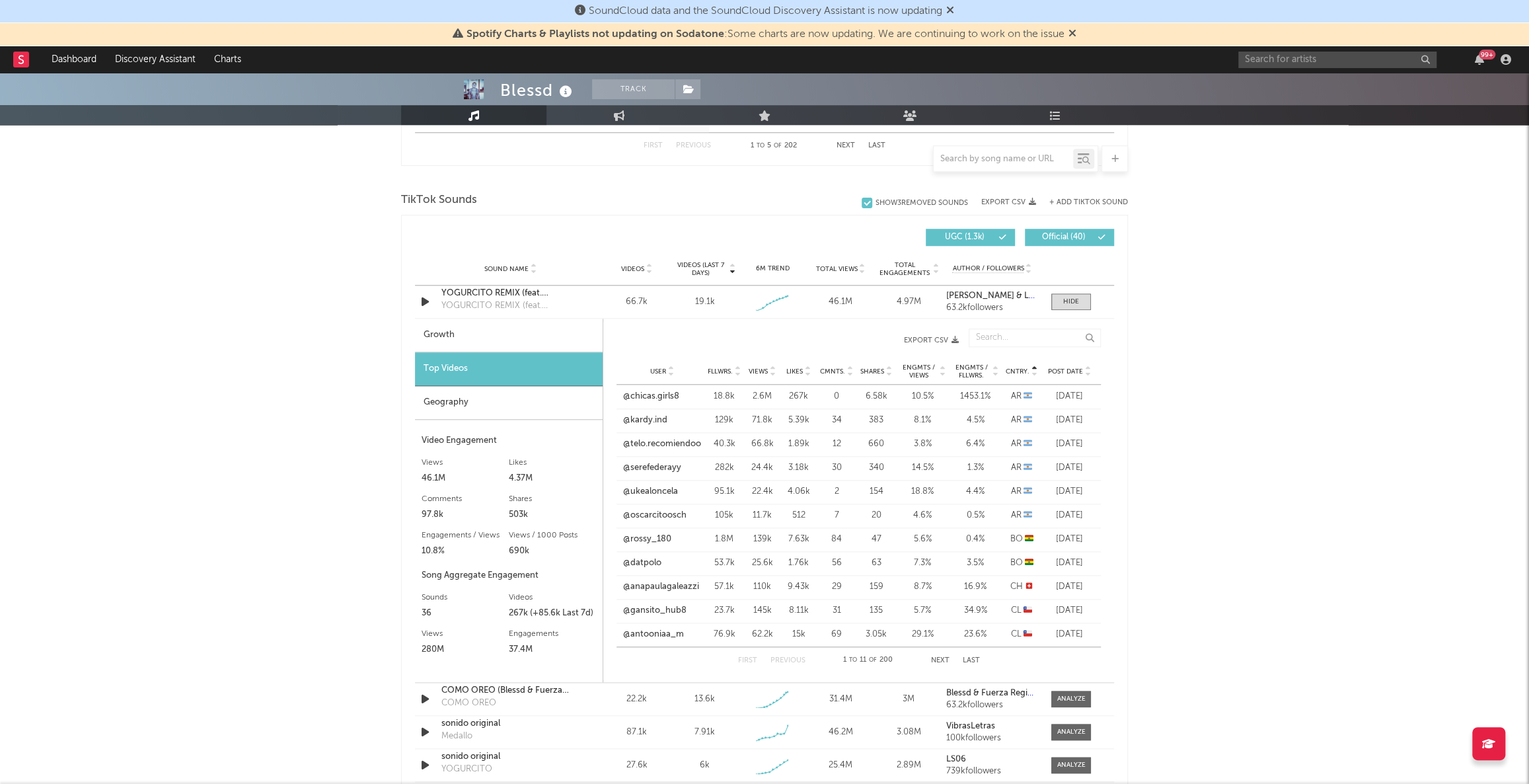
scroll to position [841, 0]
click at [643, 463] on link "@serefederayy" at bounding box center [652, 466] width 58 height 13
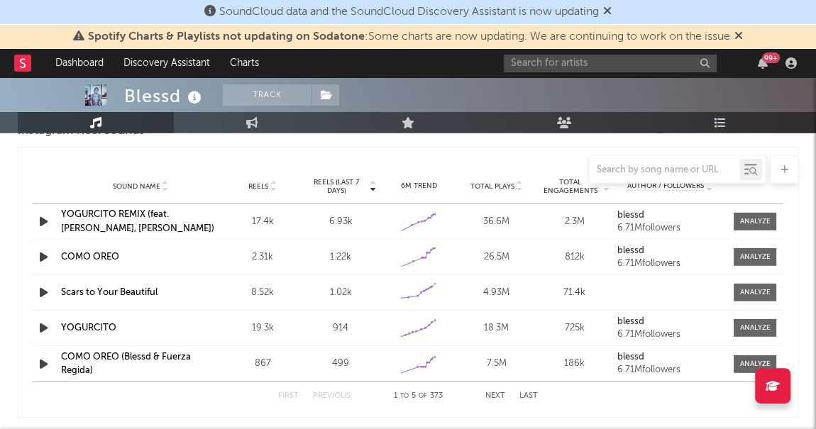
scroll to position [1717, 0]
click at [746, 213] on span at bounding box center [755, 222] width 43 height 18
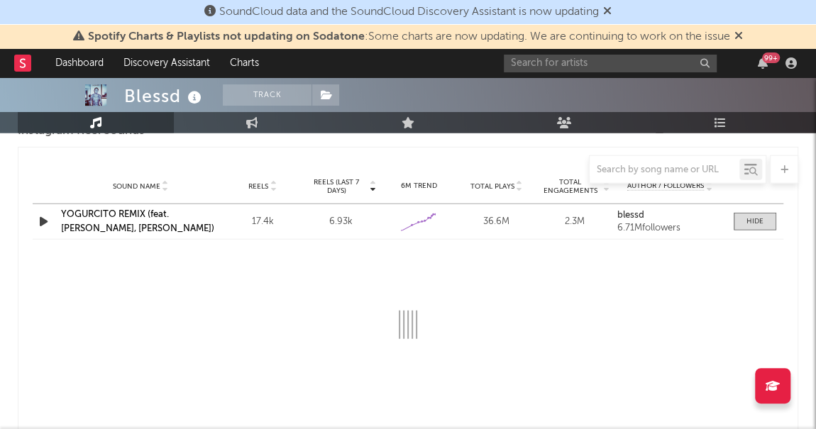
select select "1w"
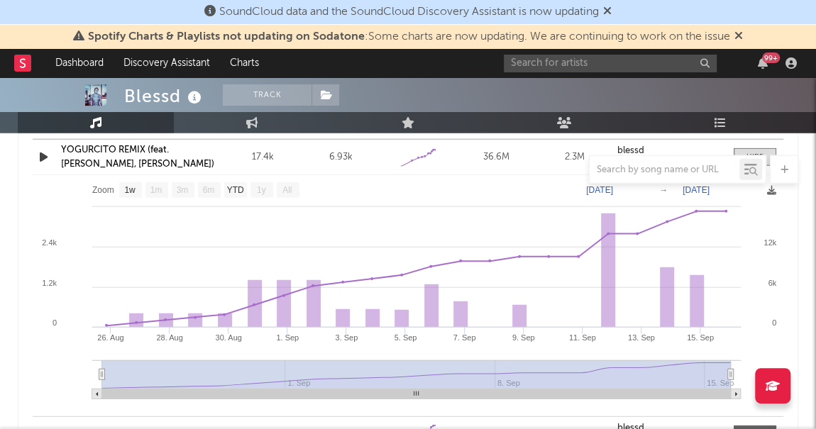
scroll to position [1783, 0]
